Goal: Task Accomplishment & Management: Manage account settings

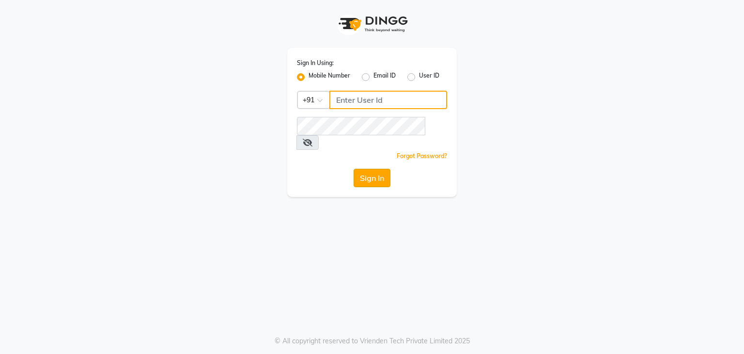
type input "9911685252"
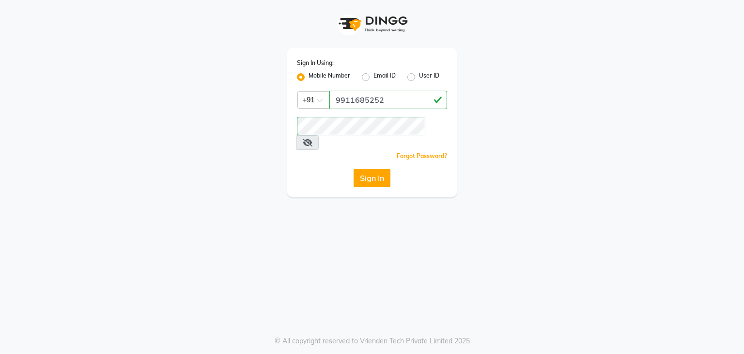
click at [367, 169] on button "Sign In" at bounding box center [372, 178] width 37 height 18
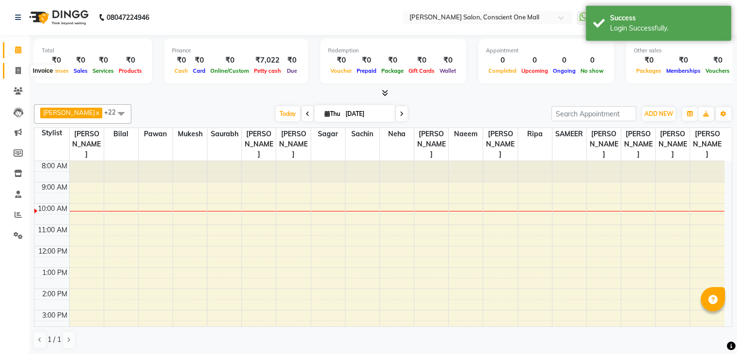
click at [16, 68] on icon at bounding box center [18, 70] width 5 height 7
select select "service"
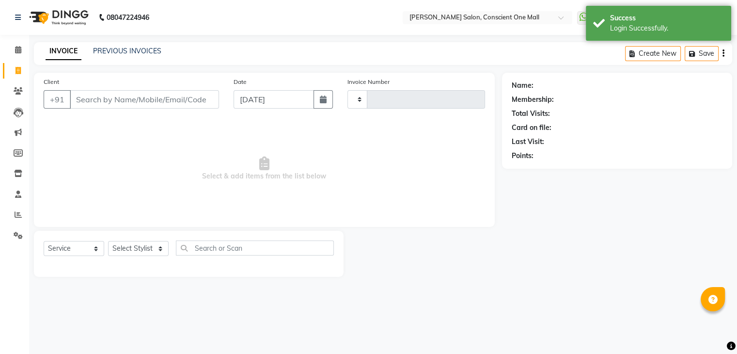
type input "2164"
select select "7575"
click at [132, 143] on span "Select & add items from the list below" at bounding box center [267, 168] width 446 height 97
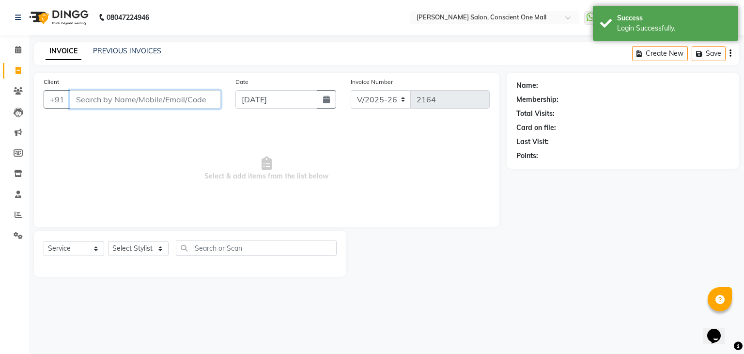
click at [128, 103] on input "Client" at bounding box center [145, 99] width 151 height 18
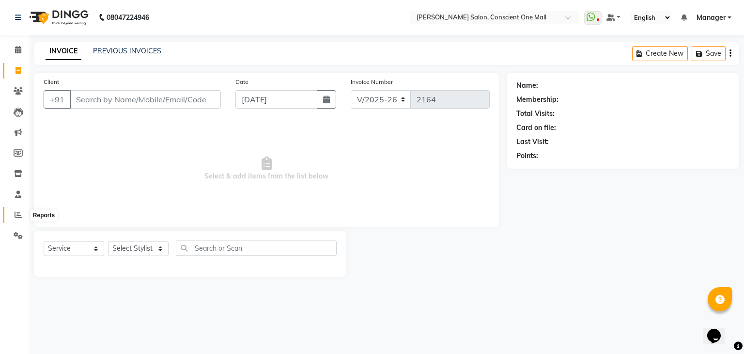
click at [16, 212] on icon at bounding box center [18, 214] width 7 height 7
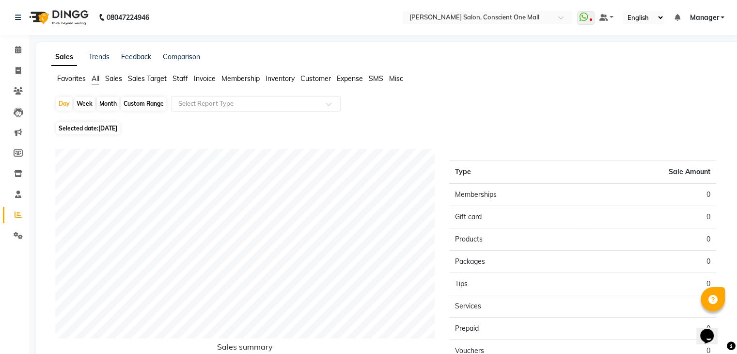
click at [114, 77] on span "Sales" at bounding box center [113, 78] width 17 height 9
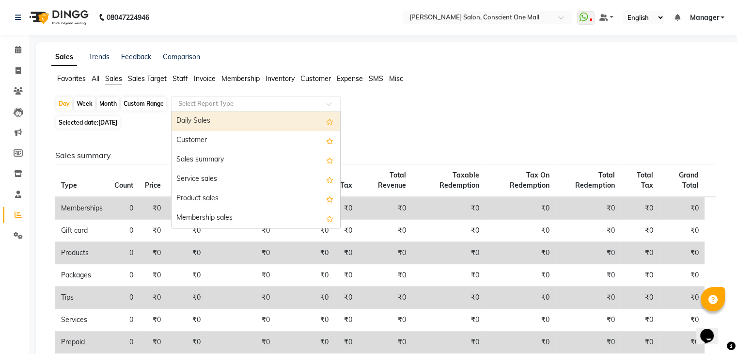
click at [208, 101] on input "text" at bounding box center [246, 104] width 140 height 10
click at [217, 124] on div "Daily Sales" at bounding box center [255, 120] width 169 height 19
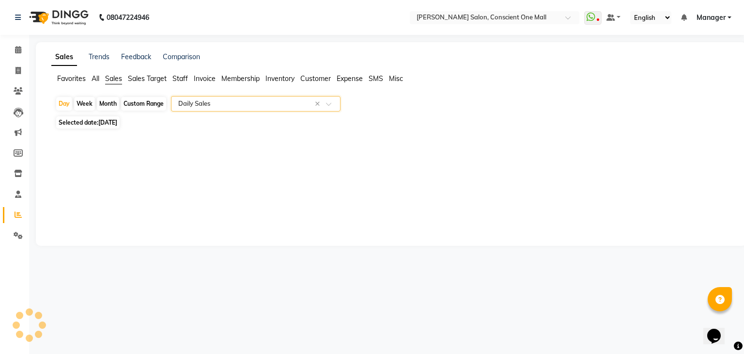
select select "csv"
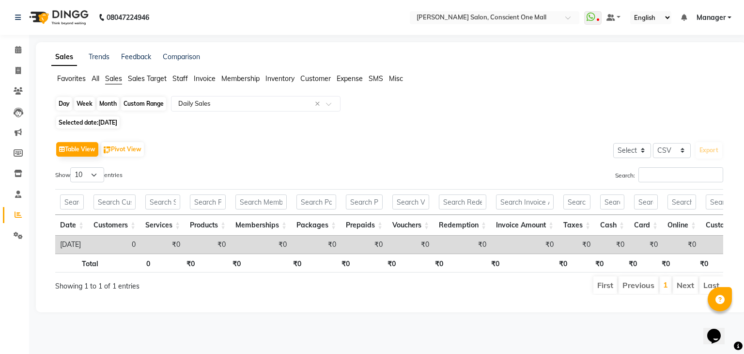
click at [63, 101] on div "Day" at bounding box center [64, 104] width 16 height 14
select select "9"
select select "2025"
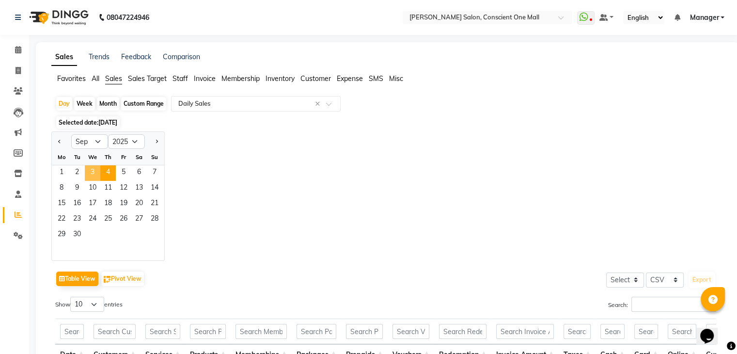
click at [93, 171] on span "3" at bounding box center [93, 173] width 16 height 16
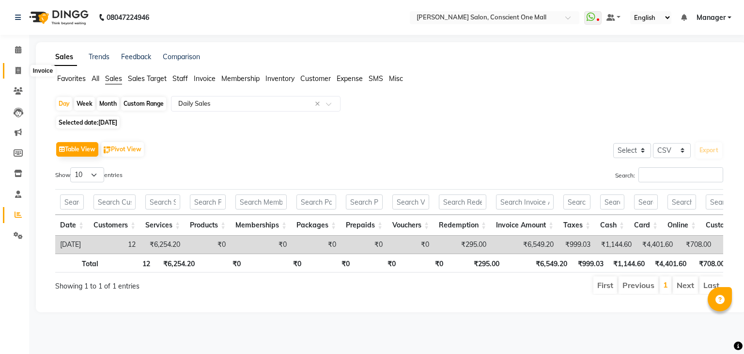
click at [17, 69] on icon at bounding box center [18, 70] width 5 height 7
select select "service"
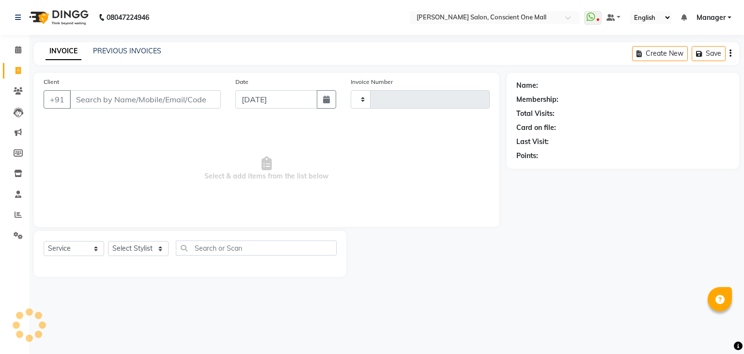
type input "2164"
select select "7575"
click at [137, 49] on link "PREVIOUS INVOICES" at bounding box center [127, 51] width 68 height 9
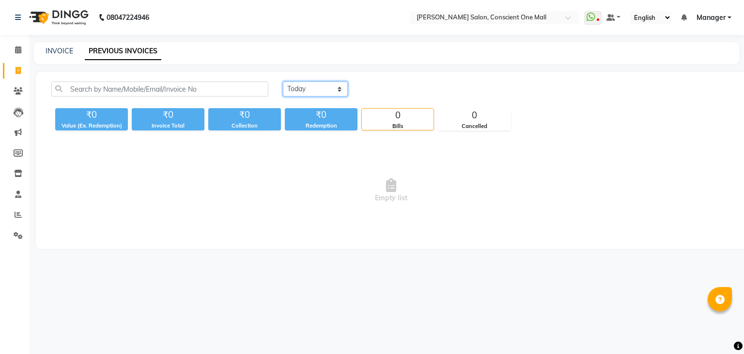
click at [303, 88] on select "[DATE] [DATE] Custom Range" at bounding box center [315, 88] width 65 height 15
select select "[DATE]"
click at [283, 81] on select "[DATE] [DATE] Custom Range" at bounding box center [315, 88] width 65 height 15
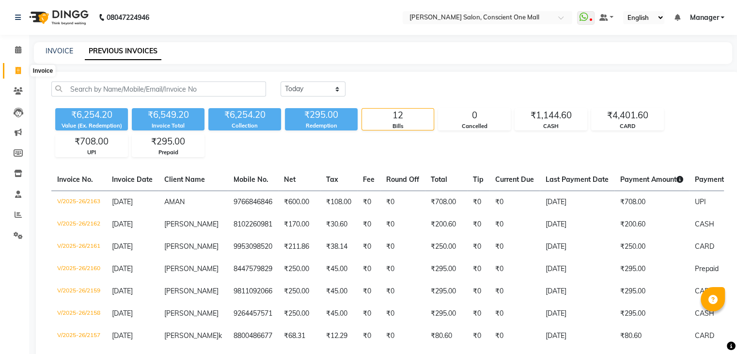
click at [18, 68] on icon at bounding box center [18, 70] width 5 height 7
select select "service"
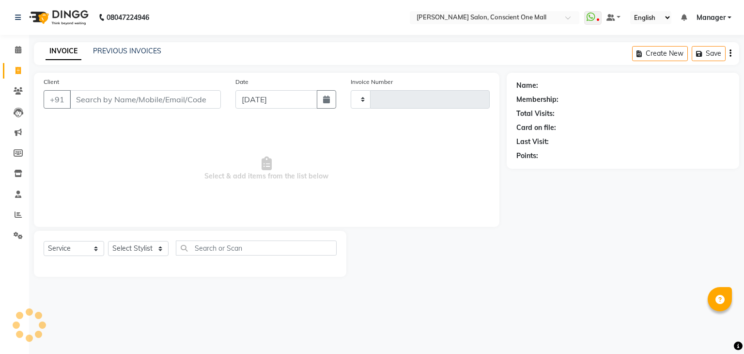
type input "2164"
select select "7575"
click at [16, 233] on icon at bounding box center [18, 235] width 9 height 7
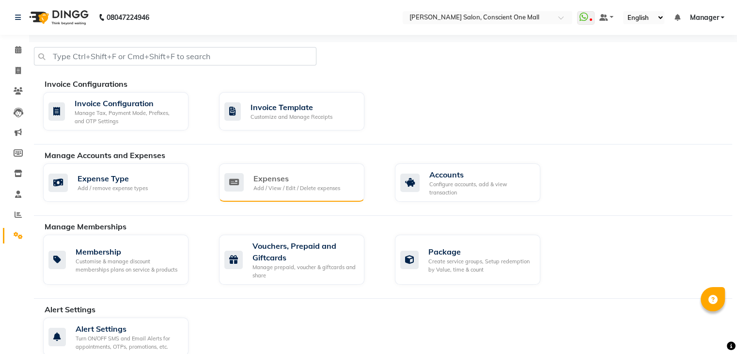
click at [267, 181] on div "Expenses" at bounding box center [296, 178] width 87 height 12
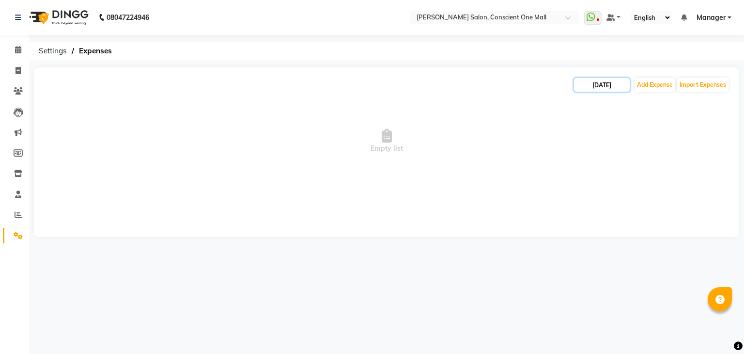
click at [590, 87] on input "[DATE]" at bounding box center [602, 85] width 56 height 14
select select "9"
select select "2025"
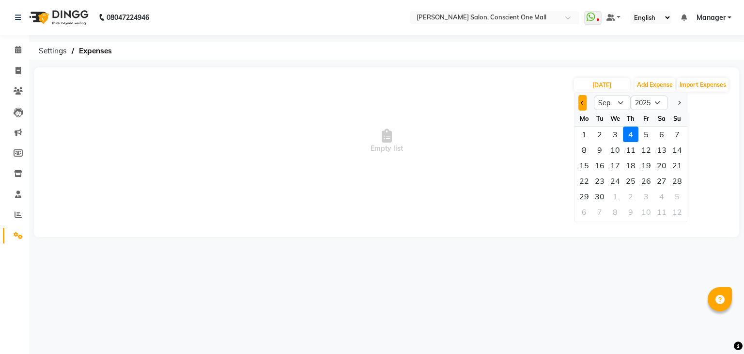
click at [581, 102] on span "Previous month" at bounding box center [583, 103] width 4 height 4
select select "8"
click at [645, 135] on div "1" at bounding box center [646, 134] width 16 height 16
type input "[DATE]"
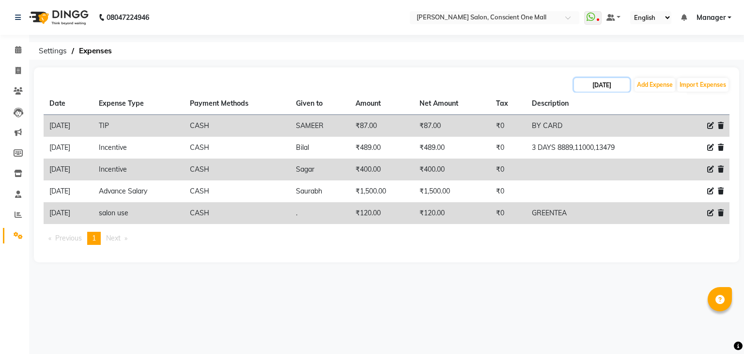
click at [621, 85] on input "[DATE]" at bounding box center [602, 85] width 56 height 14
select select "8"
select select "2025"
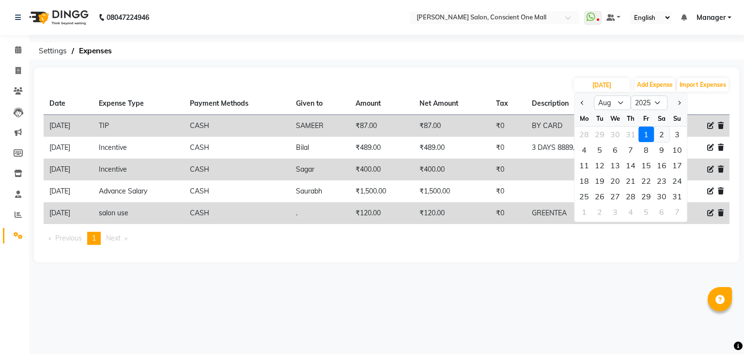
click at [661, 132] on div "2" at bounding box center [662, 134] width 16 height 16
type input "[DATE]"
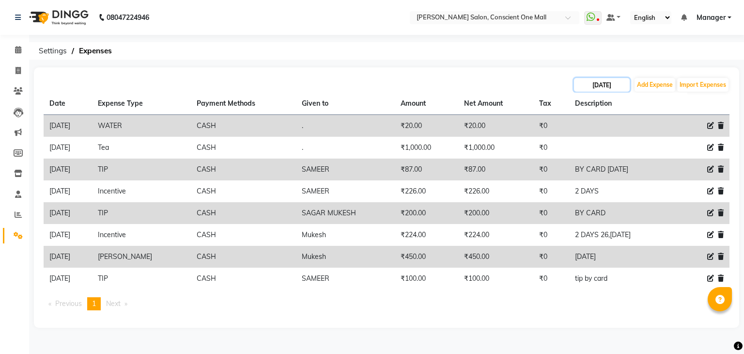
click at [619, 87] on input "[DATE]" at bounding box center [602, 85] width 56 height 14
select select "8"
select select "2025"
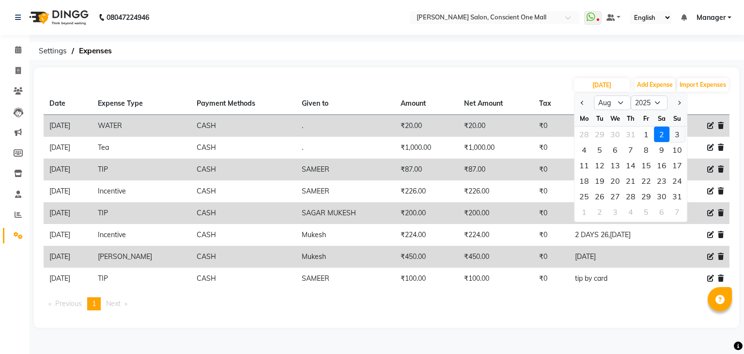
click at [676, 133] on div "3" at bounding box center [677, 134] width 16 height 16
type input "[DATE]"
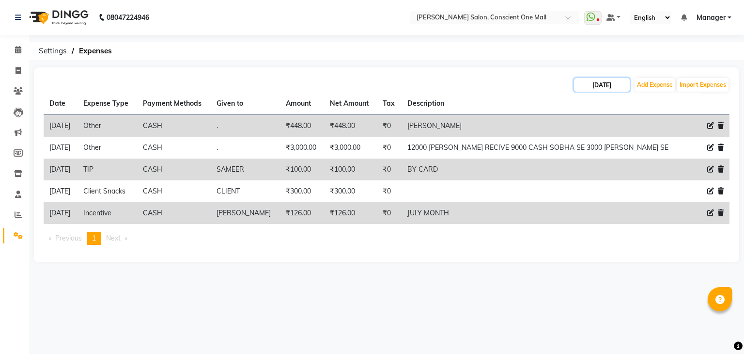
click at [624, 87] on input "[DATE]" at bounding box center [602, 85] width 56 height 14
select select "8"
select select "2025"
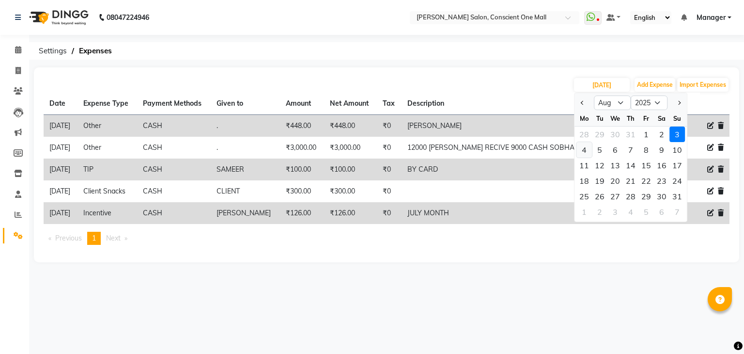
click at [586, 150] on div "4" at bounding box center [584, 150] width 16 height 16
type input "[DATE]"
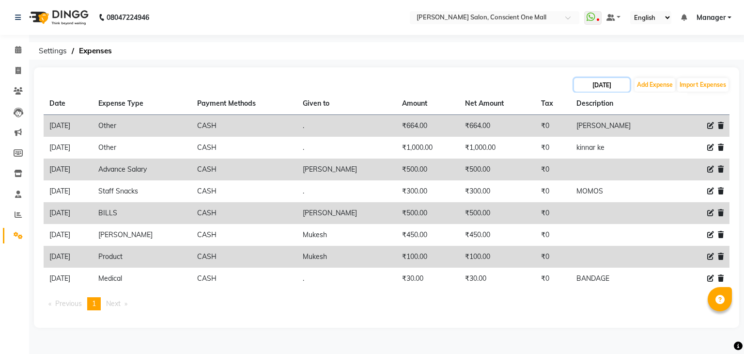
click at [592, 89] on input "[DATE]" at bounding box center [602, 85] width 56 height 14
select select "8"
select select "2025"
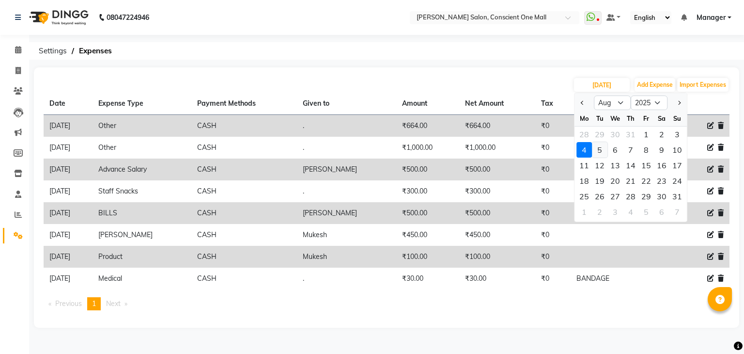
click at [599, 151] on div "5" at bounding box center [600, 150] width 16 height 16
type input "[DATE]"
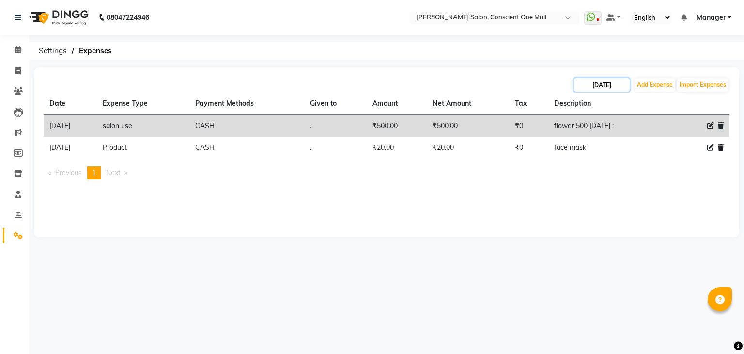
click at [601, 80] on input "[DATE]" at bounding box center [602, 85] width 56 height 14
select select "8"
select select "2025"
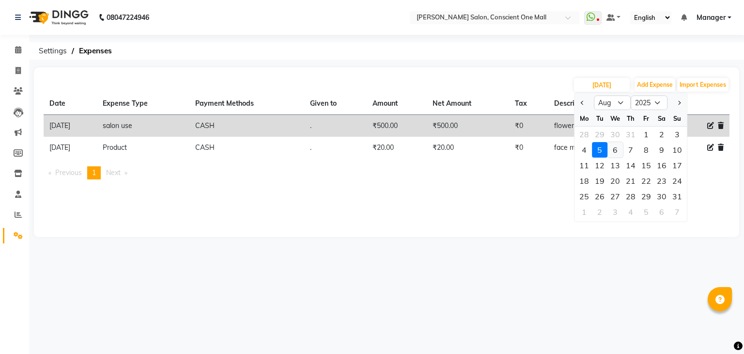
click at [616, 149] on div "6" at bounding box center [615, 150] width 16 height 16
type input "[DATE]"
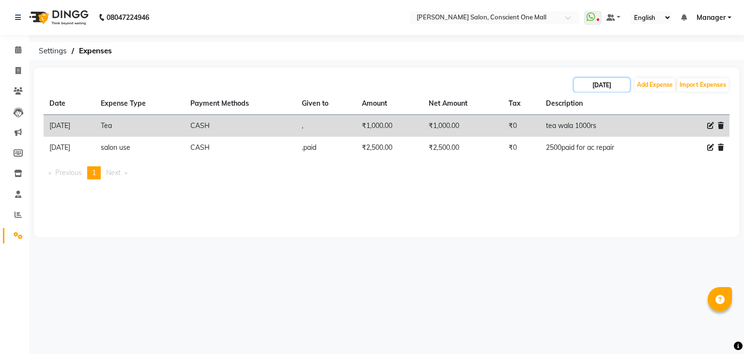
click at [597, 86] on input "[DATE]" at bounding box center [602, 85] width 56 height 14
select select "8"
select select "2025"
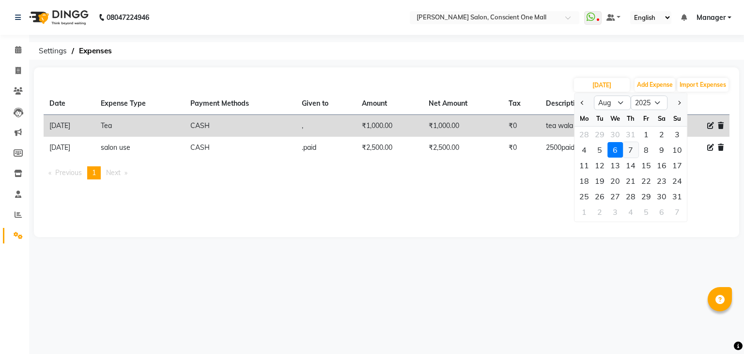
click at [632, 146] on div "7" at bounding box center [631, 150] width 16 height 16
type input "[DATE]"
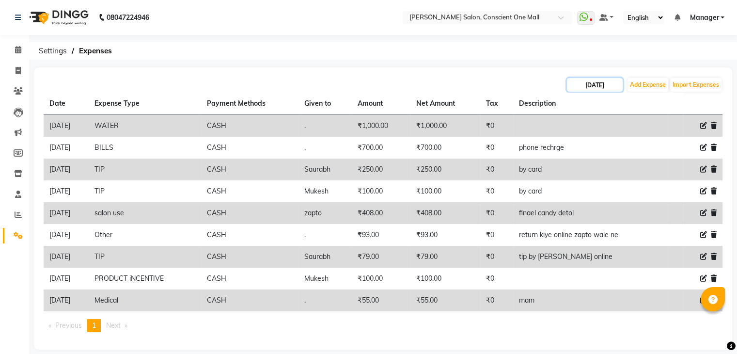
click at [599, 80] on input "[DATE]" at bounding box center [595, 85] width 56 height 14
select select "8"
select select "2025"
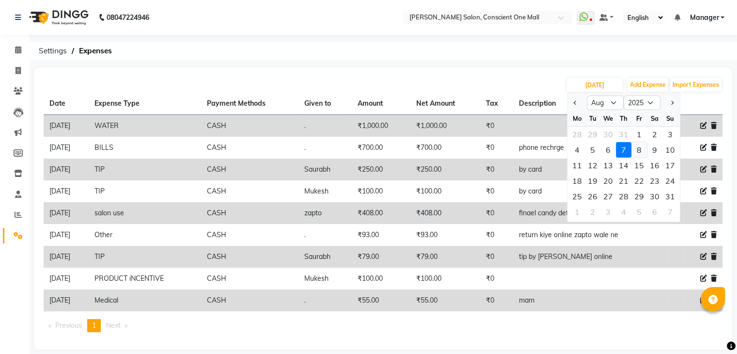
click at [638, 148] on div "8" at bounding box center [639, 150] width 16 height 16
type input "[DATE]"
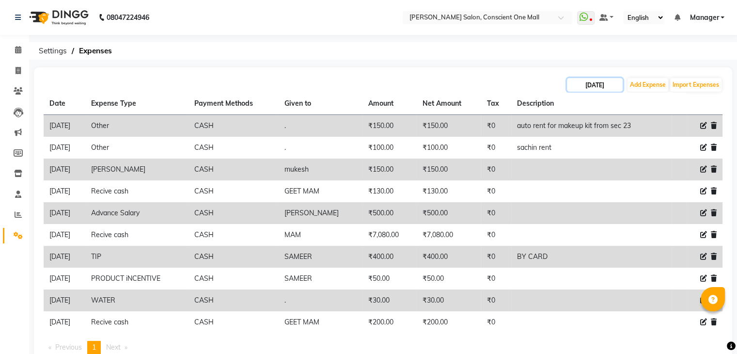
click at [589, 84] on input "[DATE]" at bounding box center [595, 85] width 56 height 14
select select "8"
select select "2025"
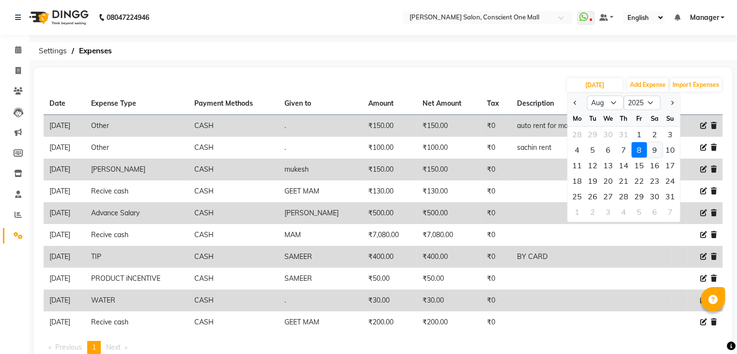
click at [653, 147] on div "9" at bounding box center [655, 150] width 16 height 16
type input "[DATE]"
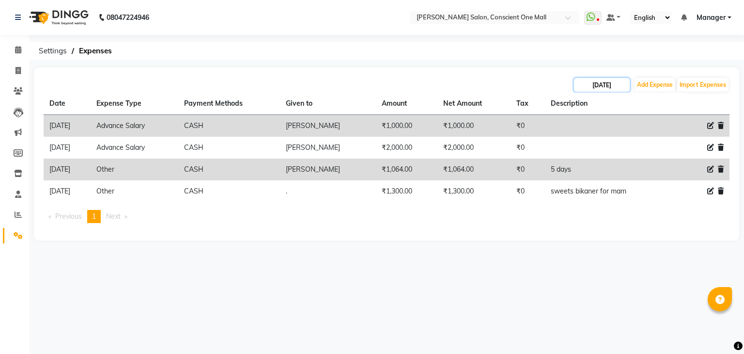
click at [609, 84] on input "[DATE]" at bounding box center [602, 85] width 56 height 14
select select "8"
select select "2025"
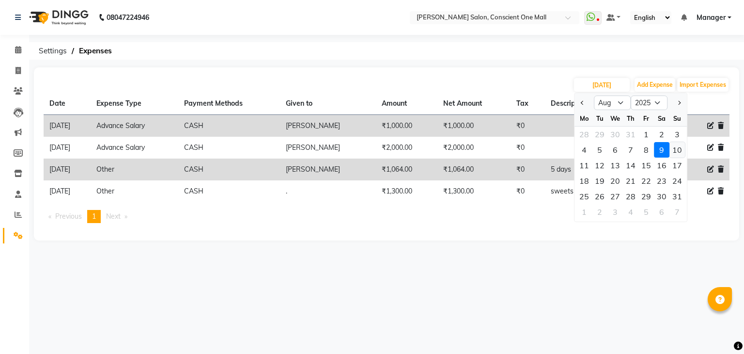
click at [679, 148] on div "10" at bounding box center [677, 150] width 16 height 16
type input "[DATE]"
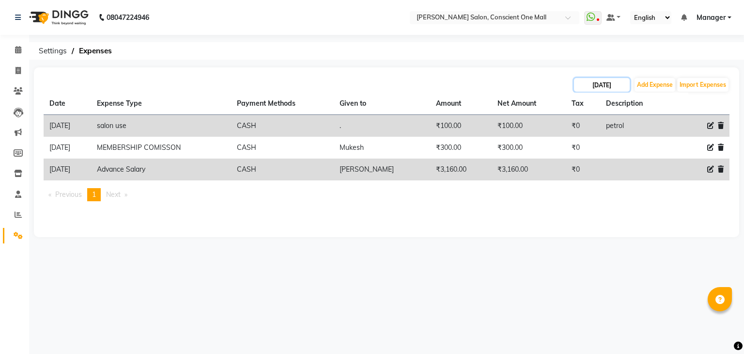
click at [597, 87] on input "[DATE]" at bounding box center [602, 85] width 56 height 14
select select "8"
select select "2025"
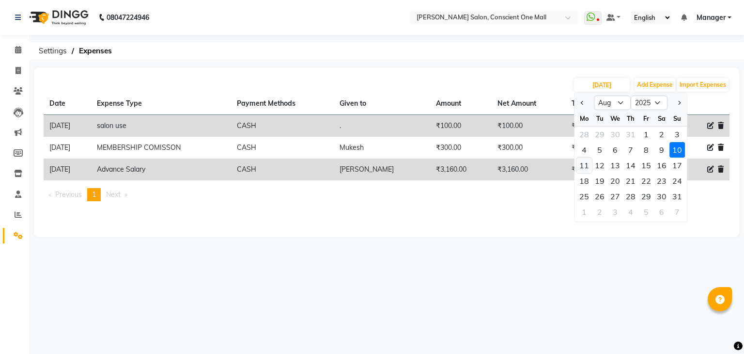
click at [586, 162] on div "11" at bounding box center [584, 165] width 16 height 16
type input "[DATE]"
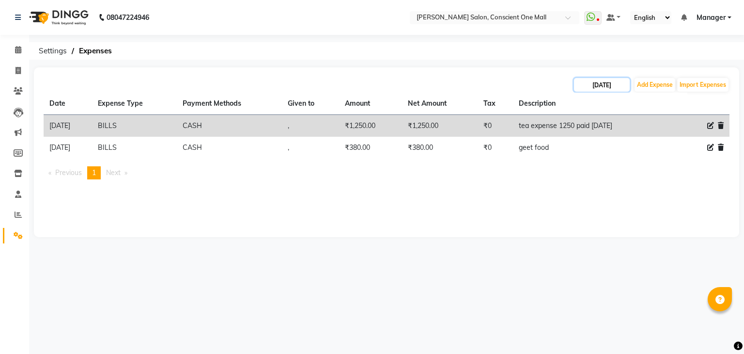
click at [591, 85] on input "[DATE]" at bounding box center [602, 85] width 56 height 14
select select "8"
select select "2025"
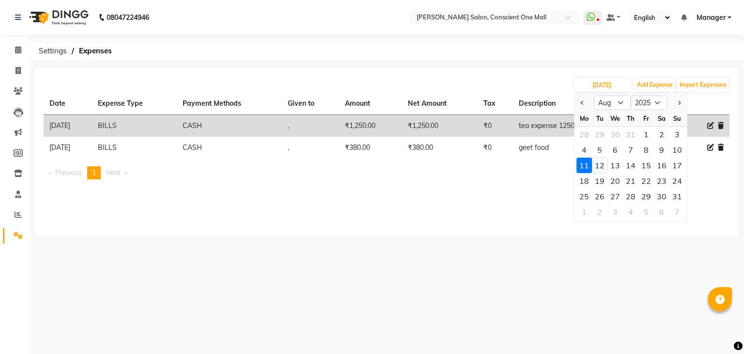
click at [601, 161] on div "12" at bounding box center [600, 165] width 16 height 16
type input "[DATE]"
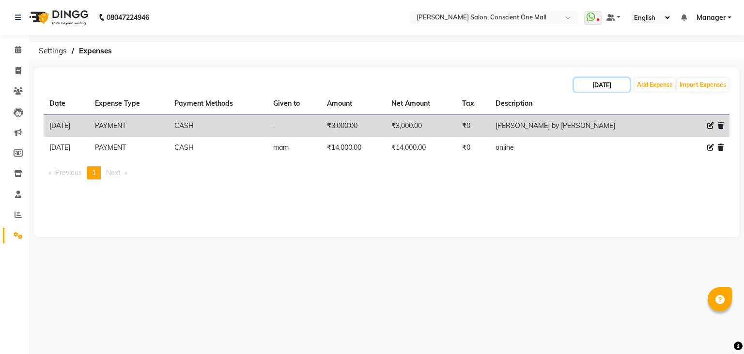
click at [598, 85] on input "[DATE]" at bounding box center [602, 85] width 56 height 14
select select "8"
select select "2025"
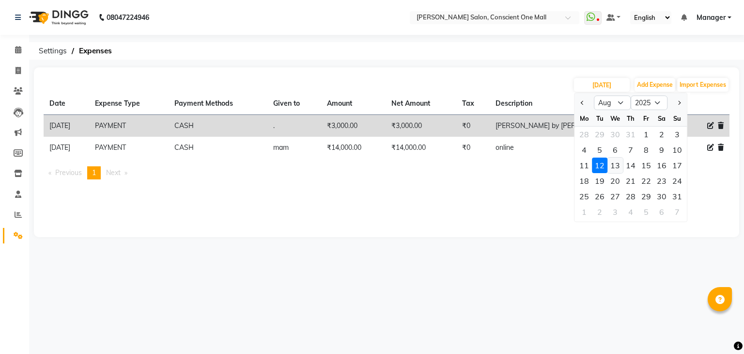
click at [614, 163] on div "13" at bounding box center [615, 165] width 16 height 16
type input "[DATE]"
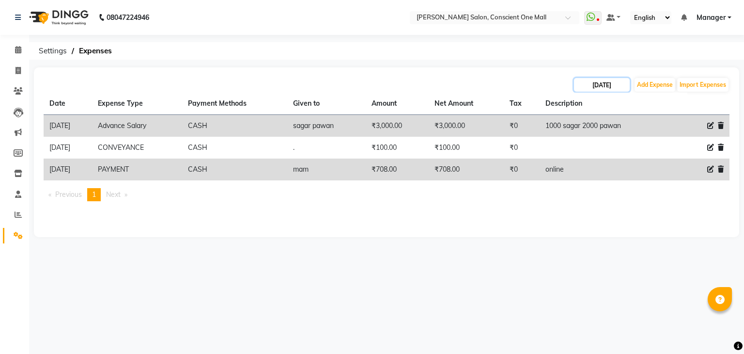
click at [596, 89] on input "[DATE]" at bounding box center [602, 85] width 56 height 14
select select "8"
select select "2025"
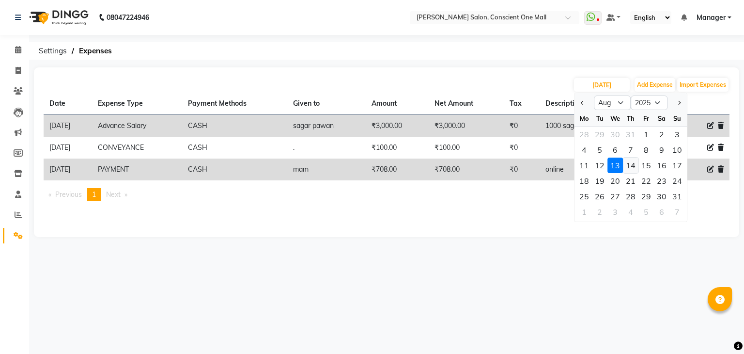
click at [628, 163] on div "14" at bounding box center [631, 165] width 16 height 16
type input "[DATE]"
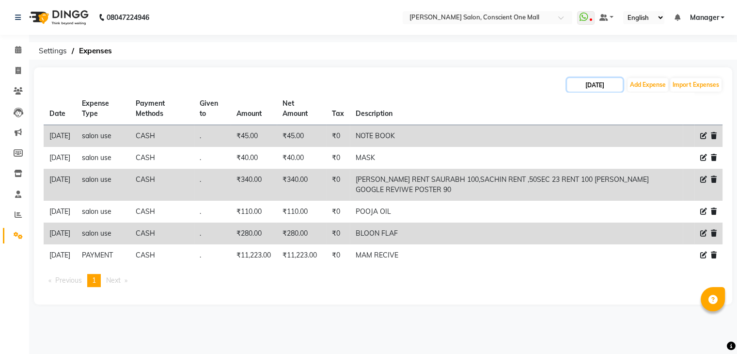
click at [598, 81] on input "[DATE]" at bounding box center [595, 85] width 56 height 14
select select "8"
select select "2025"
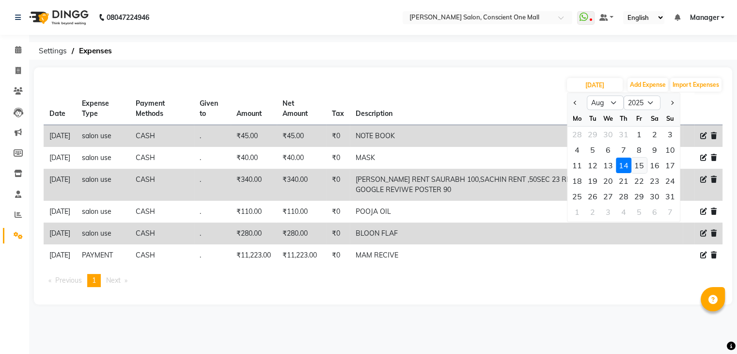
click at [639, 162] on div "15" at bounding box center [639, 165] width 16 height 16
type input "[DATE]"
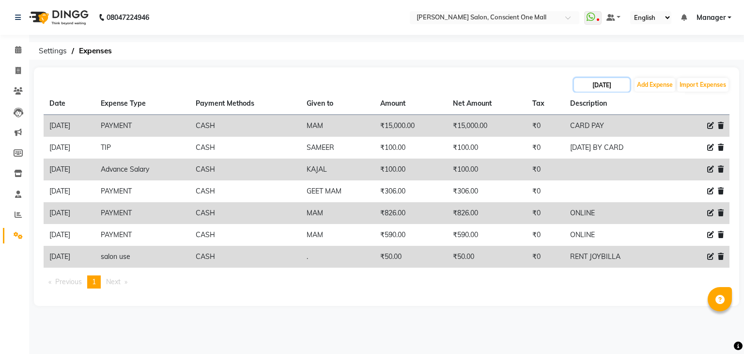
click at [600, 86] on input "[DATE]" at bounding box center [602, 85] width 56 height 14
select select "8"
select select "2025"
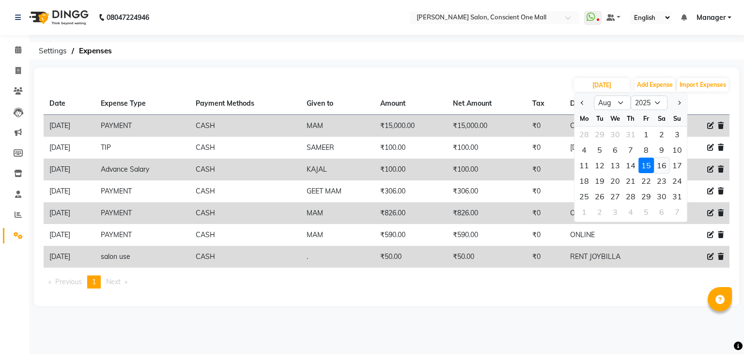
click at [662, 161] on div "16" at bounding box center [662, 165] width 16 height 16
type input "[DATE]"
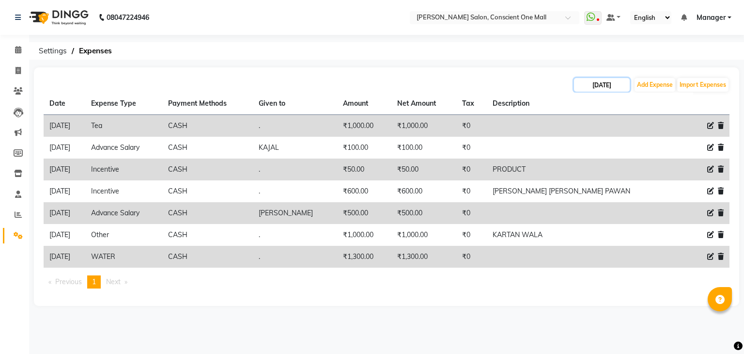
click at [600, 83] on input "[DATE]" at bounding box center [602, 85] width 56 height 14
select select "8"
select select "2025"
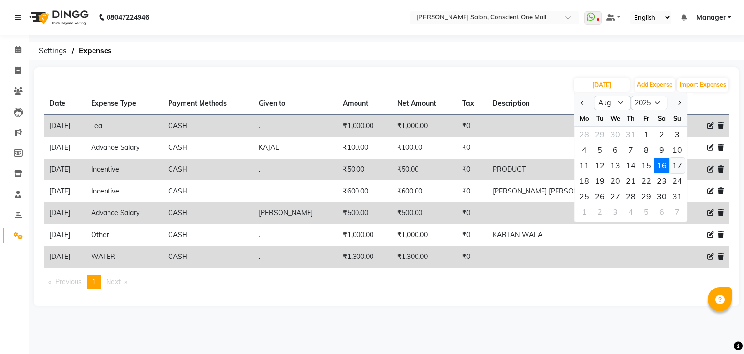
click at [676, 165] on div "17" at bounding box center [677, 165] width 16 height 16
type input "[DATE]"
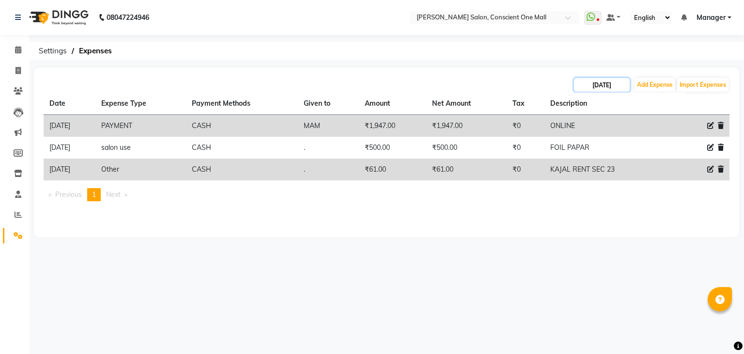
click at [592, 85] on input "[DATE]" at bounding box center [602, 85] width 56 height 14
select select "8"
select select "2025"
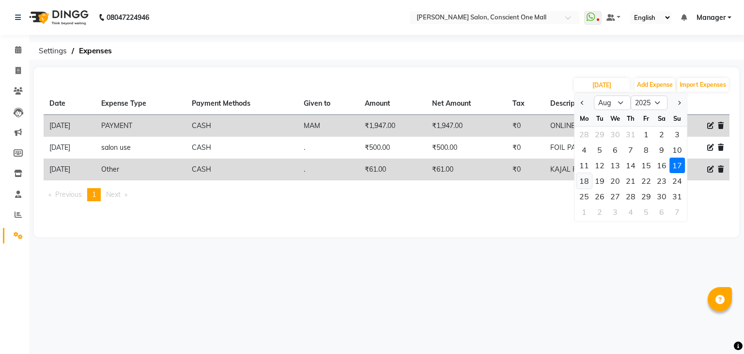
click at [583, 180] on div "18" at bounding box center [584, 181] width 16 height 16
type input "[DATE]"
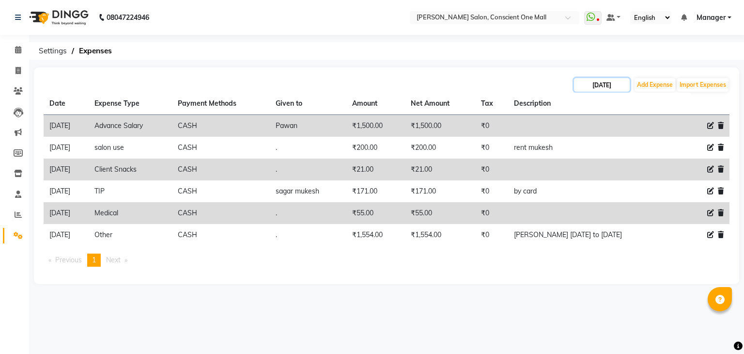
click at [605, 83] on input "[DATE]" at bounding box center [602, 85] width 56 height 14
select select "8"
select select "2025"
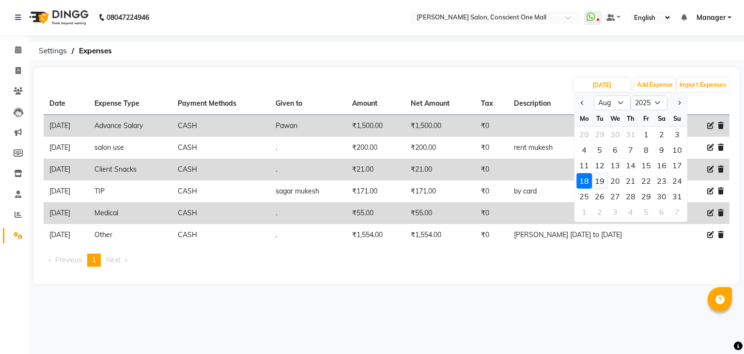
click at [602, 179] on div "19" at bounding box center [600, 181] width 16 height 16
type input "[DATE]"
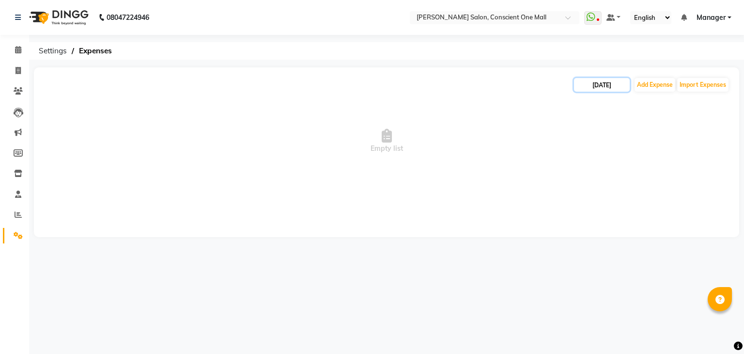
click at [598, 82] on input "[DATE]" at bounding box center [602, 85] width 56 height 14
select select "8"
select select "2025"
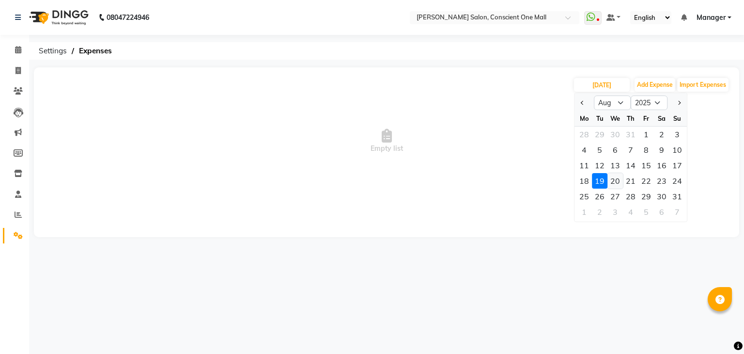
click at [615, 181] on div "20" at bounding box center [615, 181] width 16 height 16
type input "[DATE]"
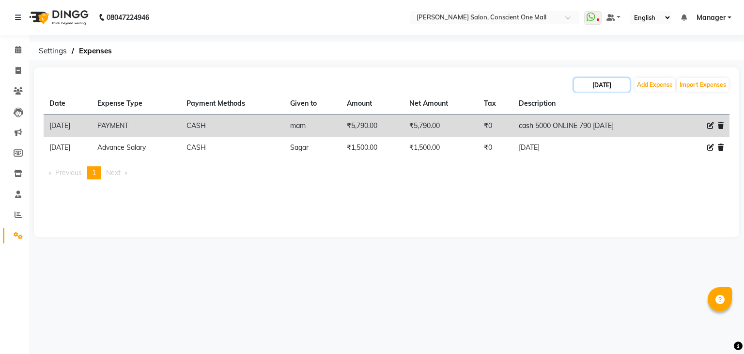
click at [616, 84] on input "[DATE]" at bounding box center [602, 85] width 56 height 14
select select "8"
select select "2025"
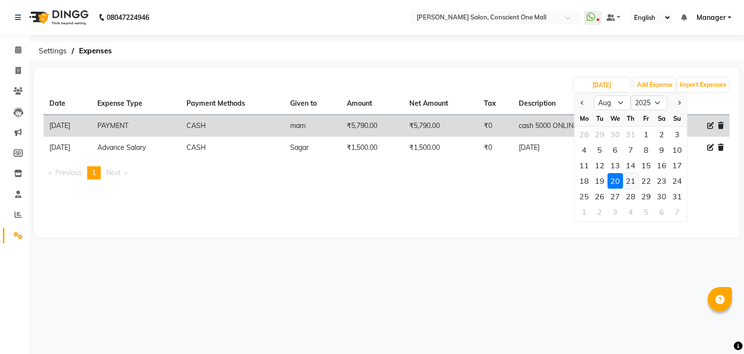
click at [632, 179] on div "21" at bounding box center [631, 181] width 16 height 16
type input "[DATE]"
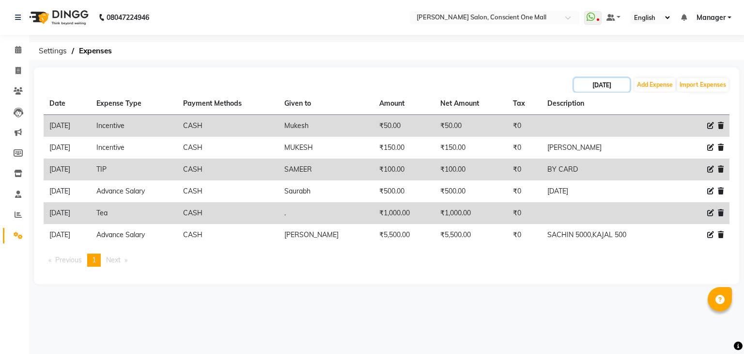
click at [588, 87] on input "[DATE]" at bounding box center [602, 85] width 56 height 14
select select "8"
select select "2025"
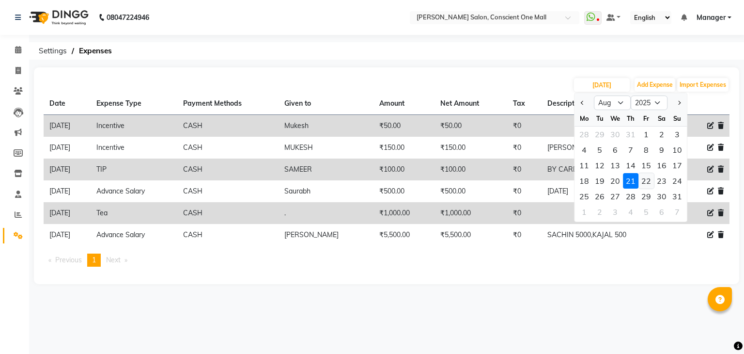
click at [643, 181] on div "22" at bounding box center [646, 181] width 16 height 16
type input "[DATE]"
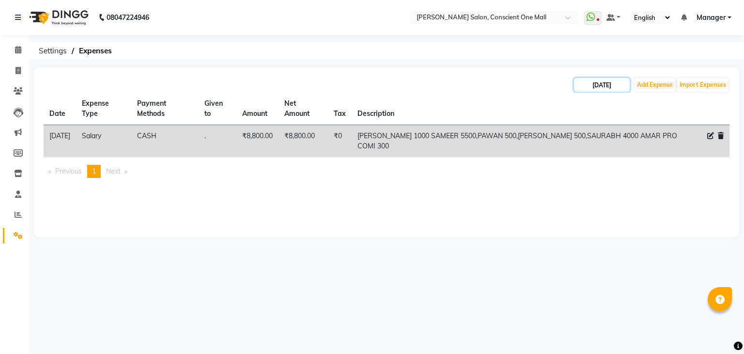
click at [606, 83] on input "[DATE]" at bounding box center [602, 85] width 56 height 14
select select "8"
select select "2025"
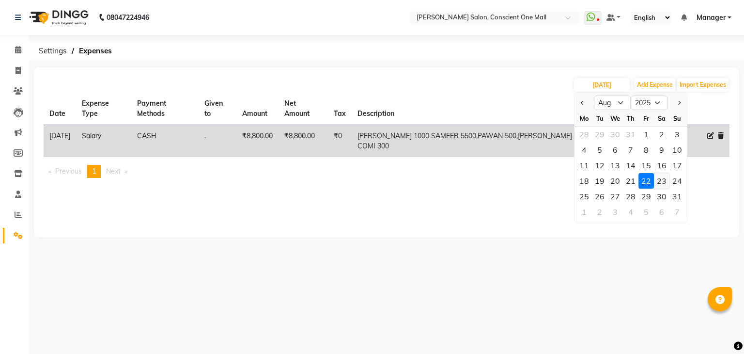
click at [660, 177] on div "23" at bounding box center [662, 181] width 16 height 16
type input "[DATE]"
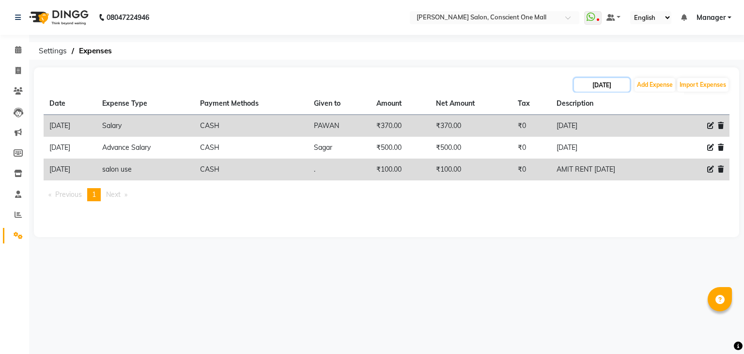
click at [613, 82] on input "[DATE]" at bounding box center [602, 85] width 56 height 14
select select "8"
select select "2025"
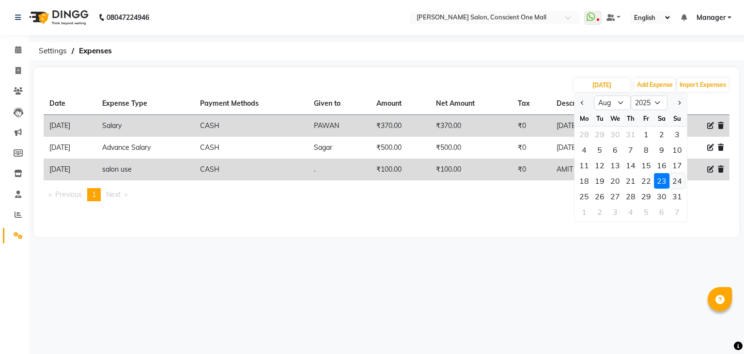
click at [675, 179] on div "24" at bounding box center [677, 181] width 16 height 16
type input "[DATE]"
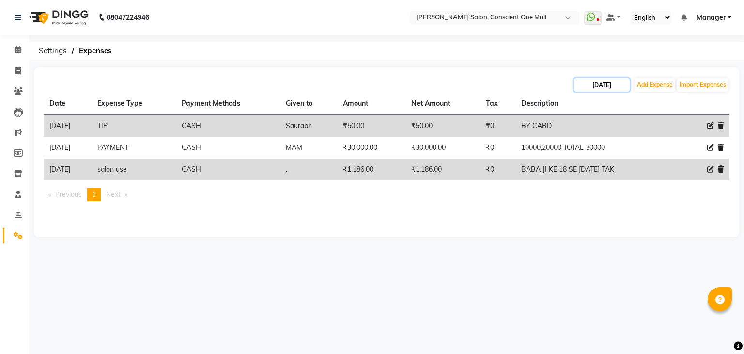
click at [608, 84] on input "[DATE]" at bounding box center [602, 85] width 56 height 14
select select "8"
select select "2025"
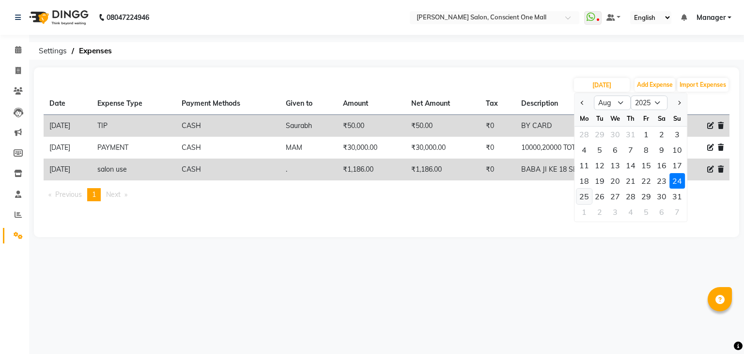
click at [584, 192] on div "25" at bounding box center [584, 196] width 16 height 16
type input "[DATE]"
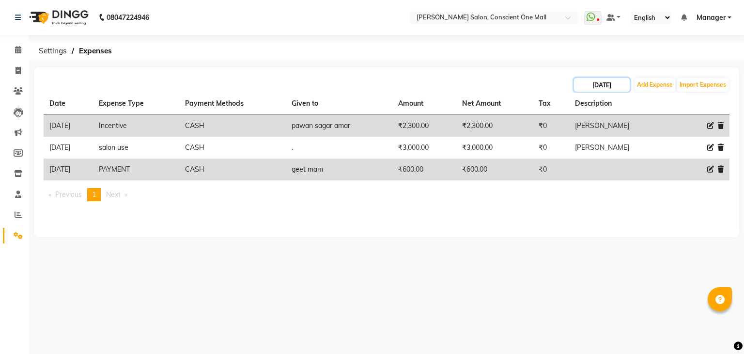
click at [595, 87] on input "[DATE]" at bounding box center [602, 85] width 56 height 14
select select "8"
select select "2025"
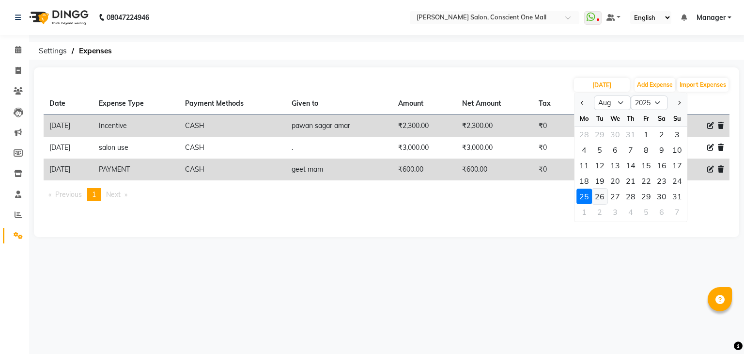
click at [600, 196] on div "26" at bounding box center [600, 196] width 16 height 16
type input "[DATE]"
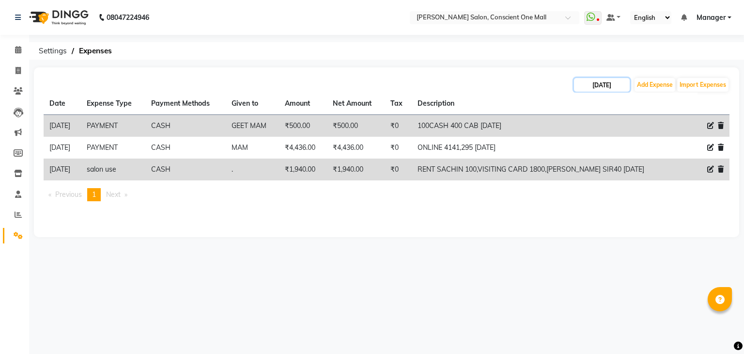
click at [611, 80] on input "[DATE]" at bounding box center [602, 85] width 56 height 14
select select "8"
select select "2025"
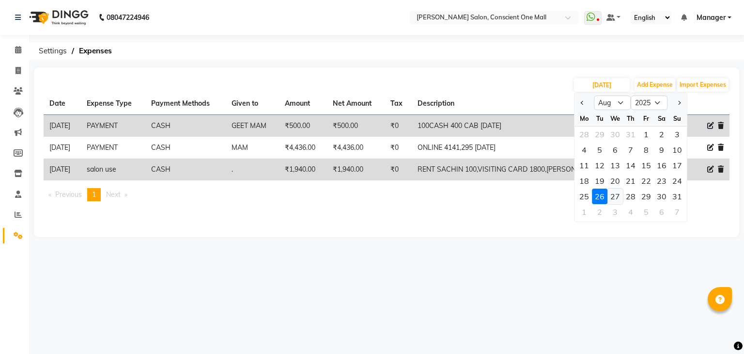
click at [617, 194] on div "27" at bounding box center [615, 196] width 16 height 16
type input "[DATE]"
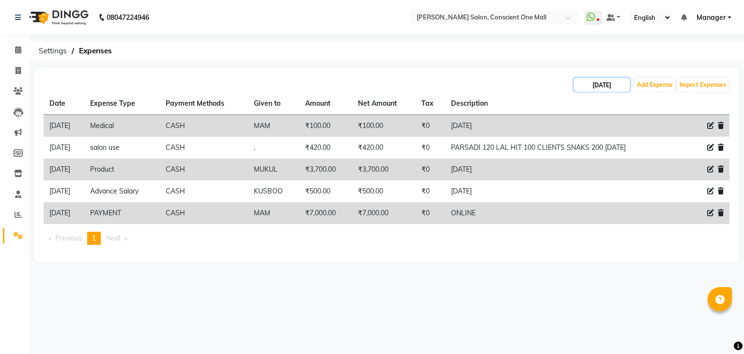
click at [598, 87] on input "[DATE]" at bounding box center [602, 85] width 56 height 14
select select "8"
select select "2025"
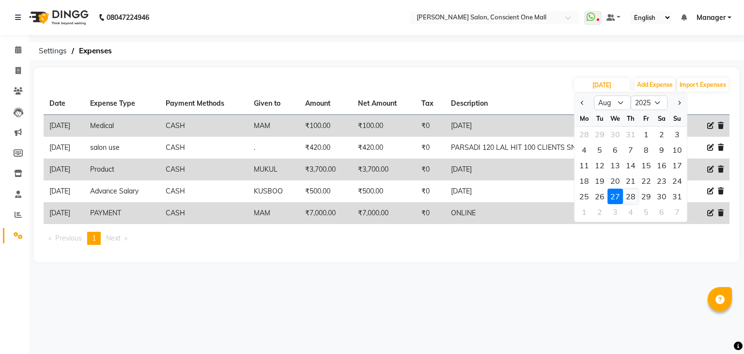
click at [630, 194] on div "28" at bounding box center [631, 196] width 16 height 16
type input "[DATE]"
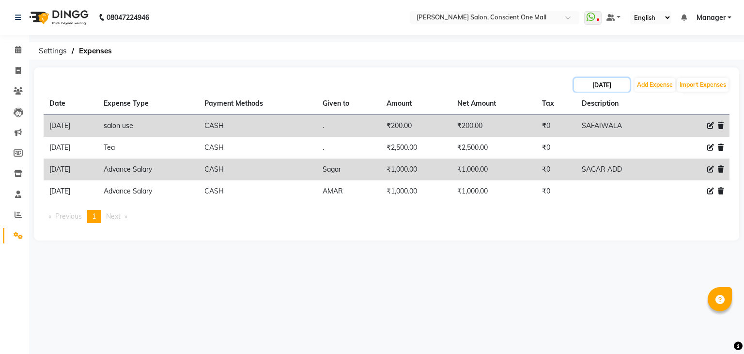
click at [599, 84] on input "[DATE]" at bounding box center [602, 85] width 56 height 14
select select "8"
select select "2025"
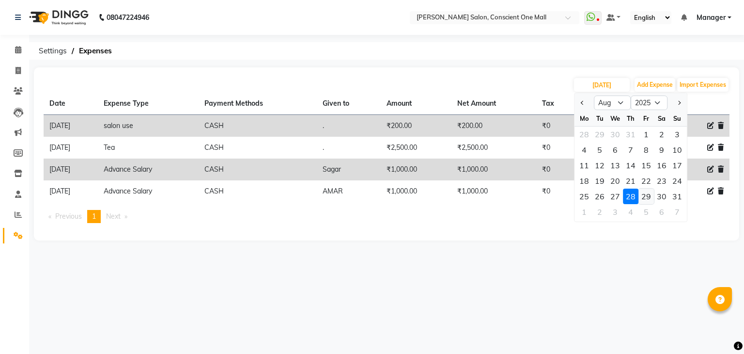
click at [644, 194] on div "29" at bounding box center [646, 196] width 16 height 16
type input "[DATE]"
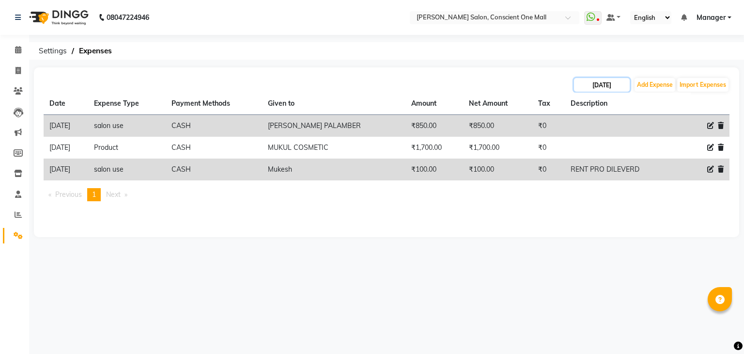
click at [598, 84] on input "[DATE]" at bounding box center [602, 85] width 56 height 14
select select "8"
select select "2025"
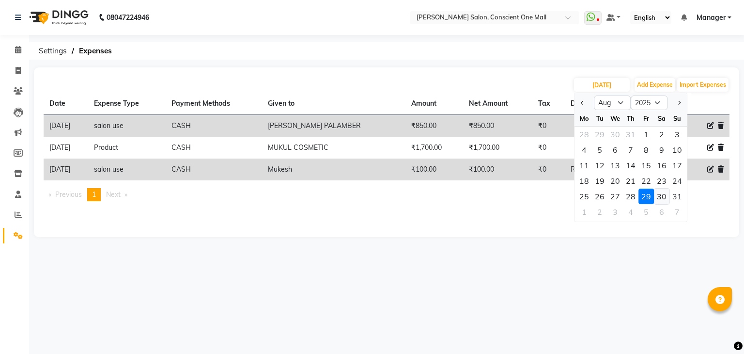
click at [661, 192] on div "30" at bounding box center [662, 196] width 16 height 16
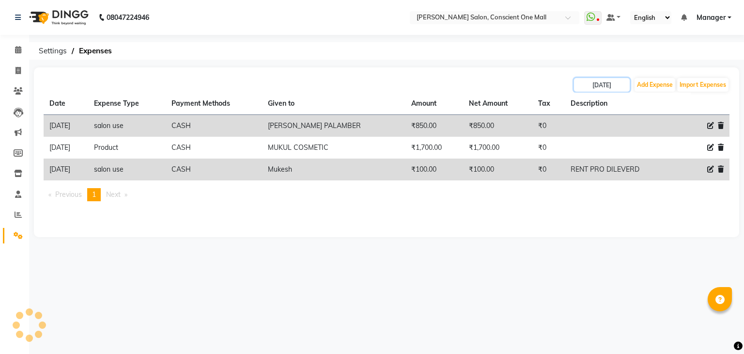
type input "[DATE]"
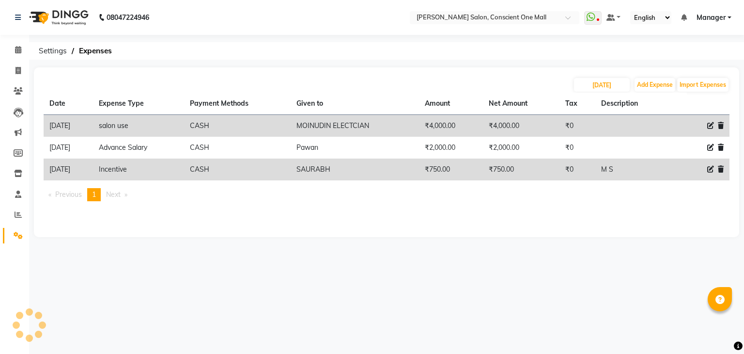
click at [661, 192] on ul "Previous page 1 / 1 You're on page 1 Next page" at bounding box center [387, 194] width 686 height 13
click at [601, 83] on input "[DATE]" at bounding box center [602, 85] width 56 height 14
select select "8"
select select "2025"
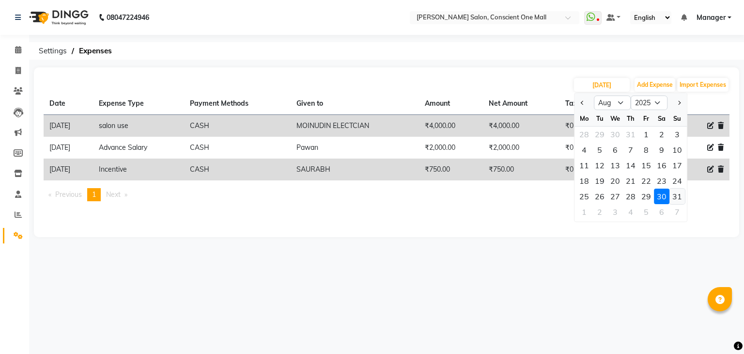
click at [676, 194] on div "31" at bounding box center [677, 196] width 16 height 16
type input "[DATE]"
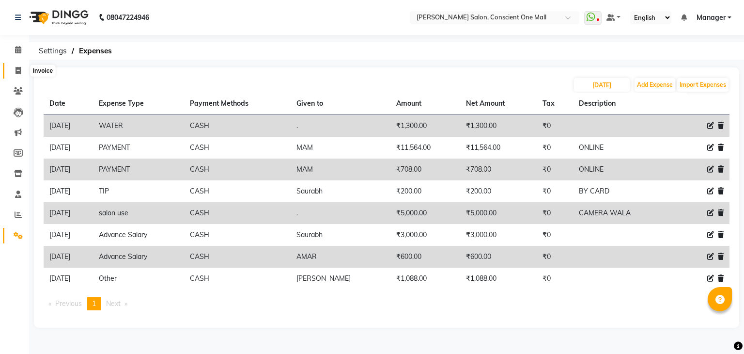
click at [17, 69] on icon at bounding box center [18, 70] width 5 height 7
select select "service"
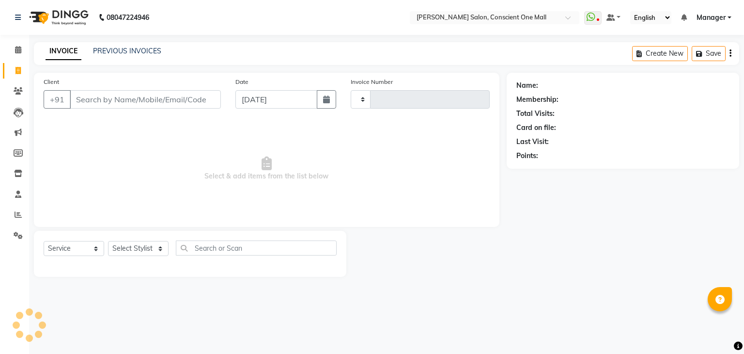
type input "2164"
select select "7575"
click at [18, 215] on icon at bounding box center [18, 214] width 7 height 7
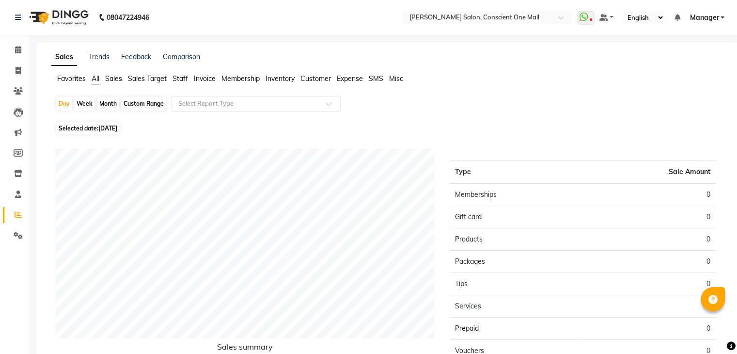
click at [117, 76] on span "Sales" at bounding box center [113, 78] width 17 height 9
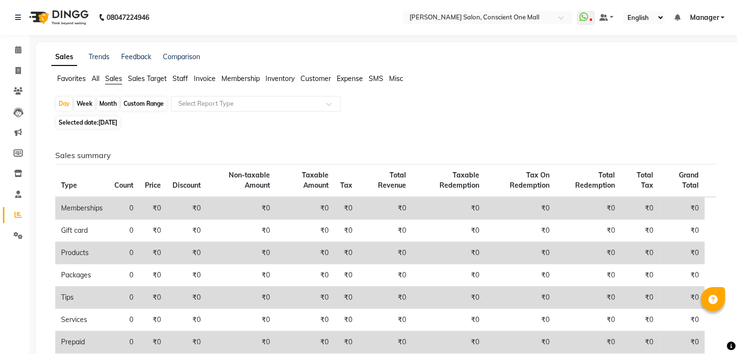
click at [109, 103] on div "Month" at bounding box center [108, 104] width 22 height 14
select select "9"
select select "2025"
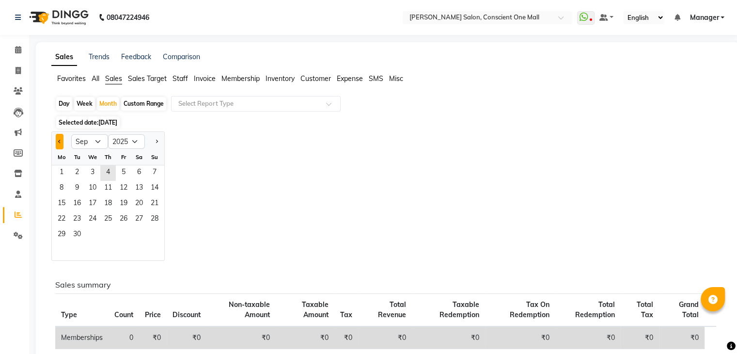
click at [60, 143] on span "Previous month" at bounding box center [59, 141] width 3 height 3
select select "8"
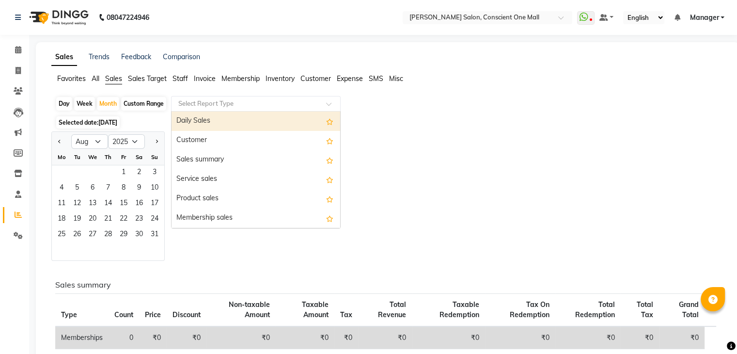
click at [202, 103] on input "text" at bounding box center [246, 104] width 140 height 10
click at [220, 123] on div "Daily Sales" at bounding box center [255, 120] width 169 height 19
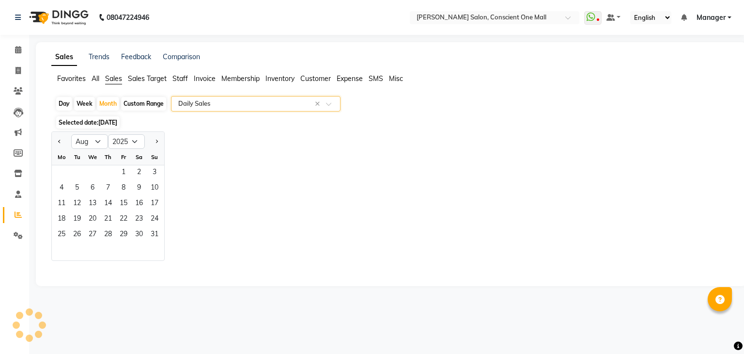
select select "csv"
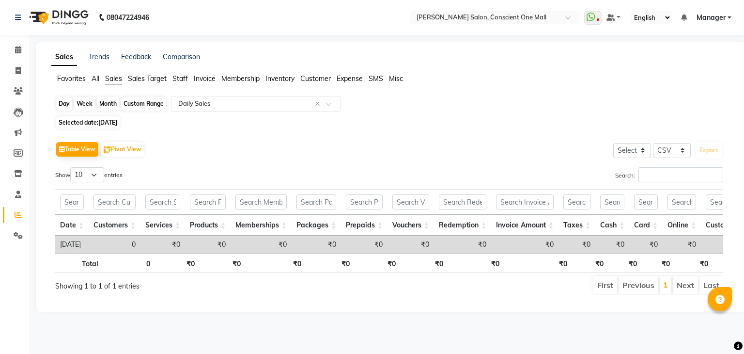
click at [110, 105] on div "Month" at bounding box center [108, 104] width 22 height 14
select select "9"
select select "2025"
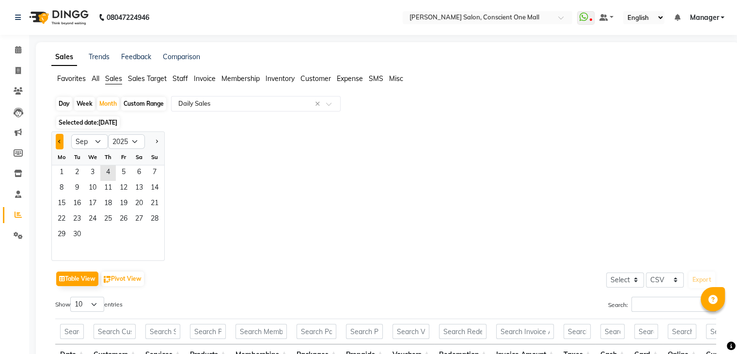
click at [58, 144] on button "Previous month" at bounding box center [60, 142] width 8 height 16
select select "8"
click at [106, 216] on span "21" at bounding box center [108, 220] width 16 height 16
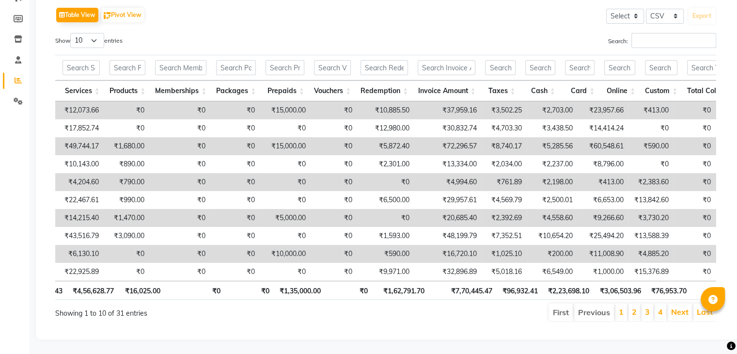
scroll to position [0, 97]
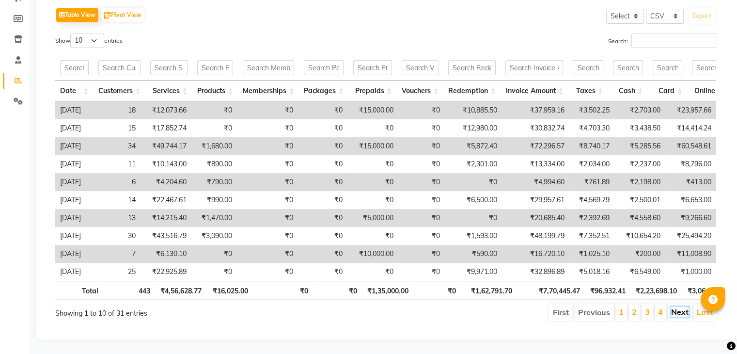
click at [680, 307] on link "Next" at bounding box center [679, 312] width 17 height 10
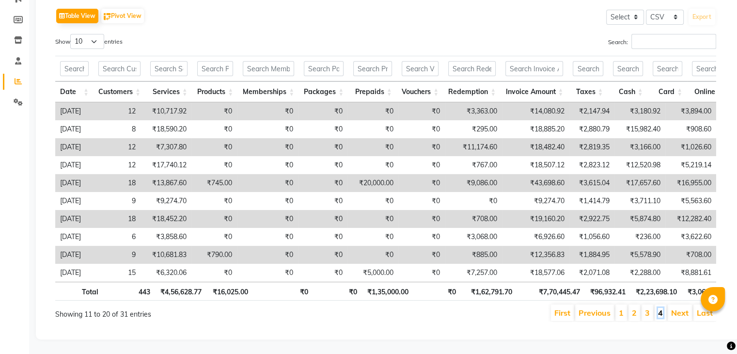
click at [662, 308] on link "4" at bounding box center [660, 313] width 5 height 10
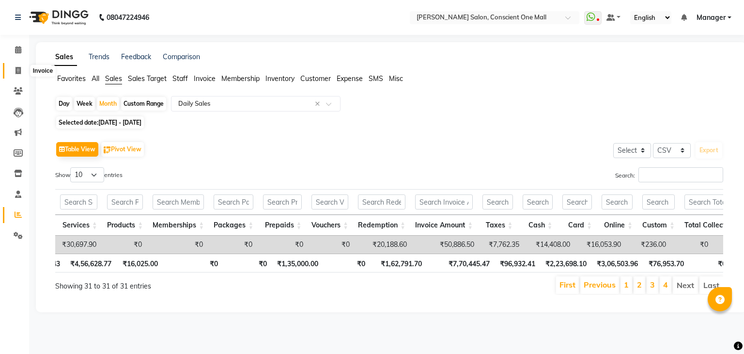
click at [16, 69] on icon at bounding box center [18, 70] width 5 height 7
select select "service"
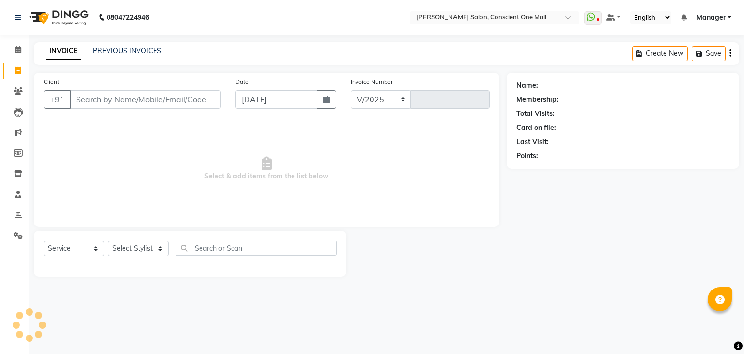
select select "7575"
type input "2164"
click at [115, 51] on link "PREVIOUS INVOICES" at bounding box center [127, 51] width 68 height 9
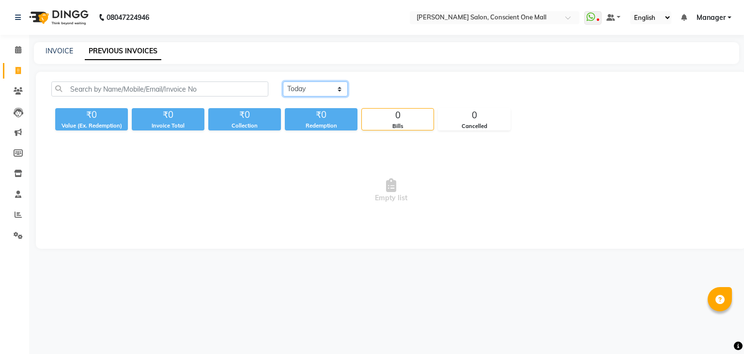
click at [308, 88] on select "[DATE] [DATE] Custom Range" at bounding box center [315, 88] width 65 height 15
select select "range"
click at [283, 81] on select "[DATE] [DATE] Custom Range" at bounding box center [315, 88] width 65 height 15
click at [388, 92] on input "[DATE]" at bounding box center [394, 89] width 68 height 14
select select "9"
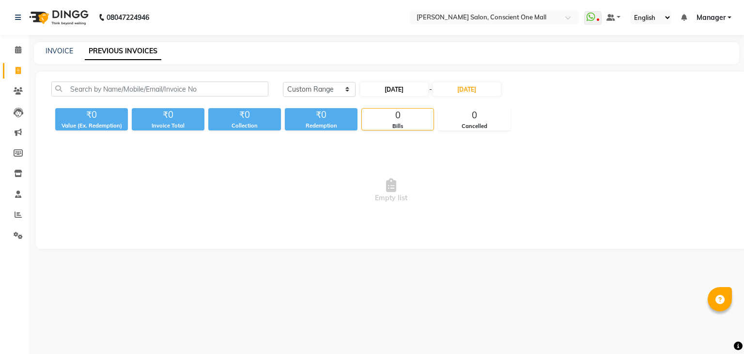
select select "2025"
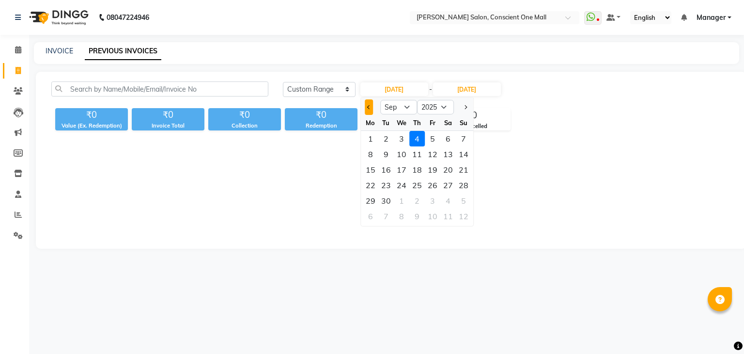
click at [367, 109] on button "Previous month" at bounding box center [369, 107] width 8 height 16
select select "8"
click at [417, 154] on div "7" at bounding box center [417, 154] width 16 height 16
type input "[DATE]"
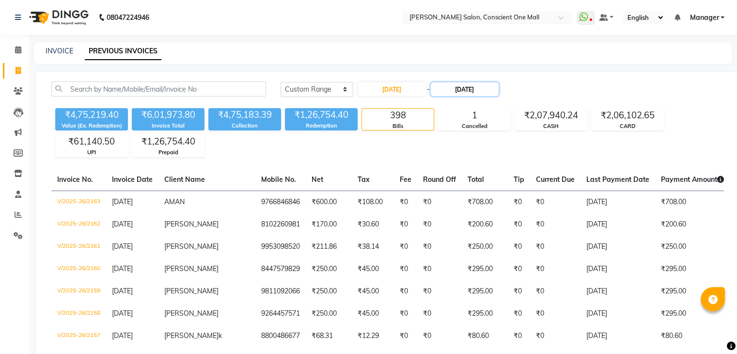
click at [465, 87] on input "[DATE]" at bounding box center [465, 89] width 68 height 14
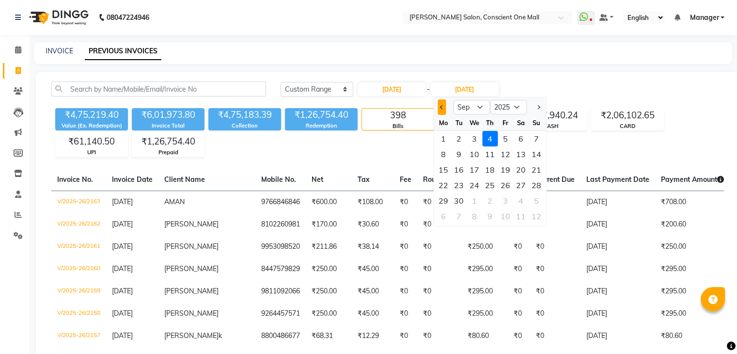
click at [442, 107] on span "Previous month" at bounding box center [442, 107] width 4 height 4
select select "8"
click at [489, 155] on div "7" at bounding box center [490, 154] width 16 height 16
type input "[DATE]"
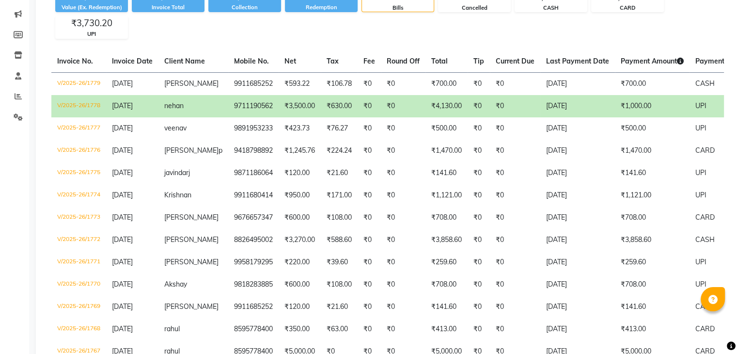
scroll to position [107, 0]
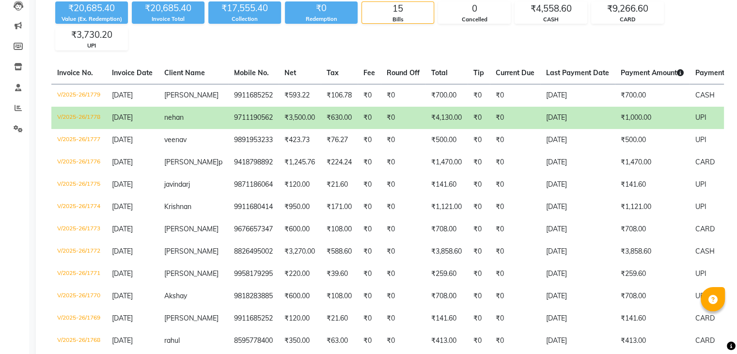
click at [439, 116] on td "₹4,130.00" at bounding box center [446, 118] width 42 height 22
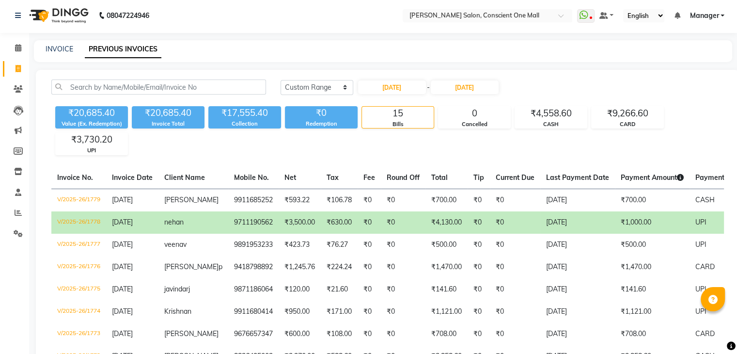
scroll to position [0, 0]
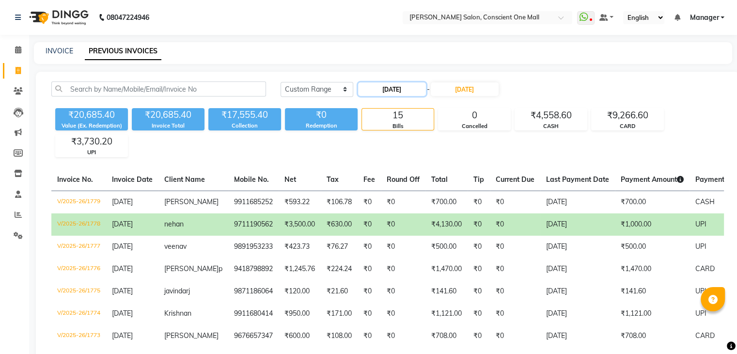
click at [401, 90] on input "[DATE]" at bounding box center [392, 89] width 68 height 14
select select "8"
select select "2025"
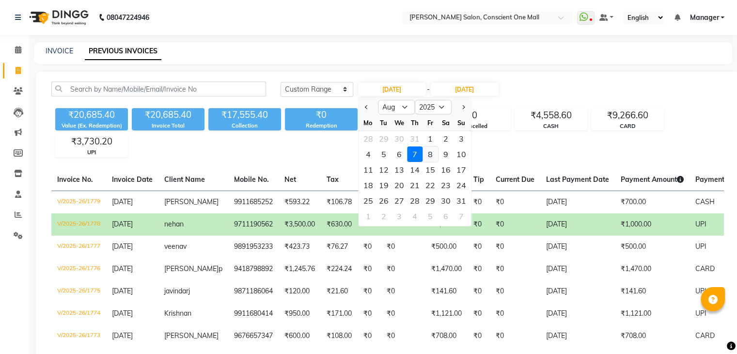
click at [429, 155] on div "8" at bounding box center [430, 154] width 16 height 16
type input "[DATE]"
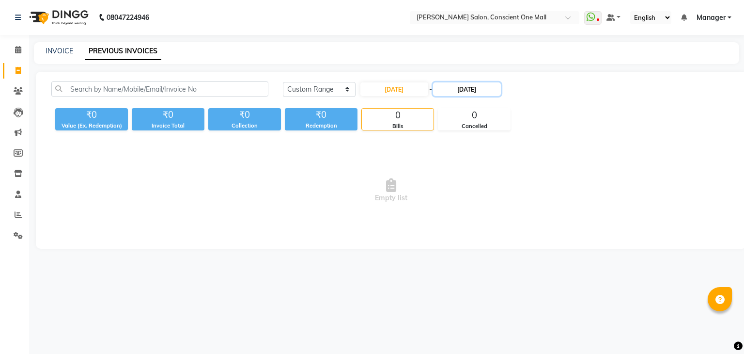
click at [466, 85] on input "[DATE]" at bounding box center [467, 89] width 68 height 14
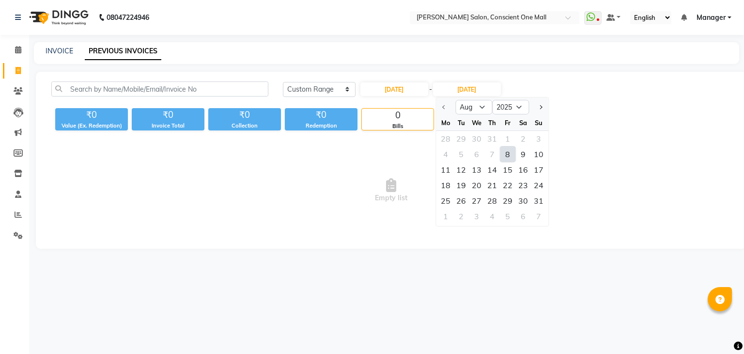
click at [508, 152] on div "8" at bounding box center [508, 154] width 16 height 16
type input "[DATE]"
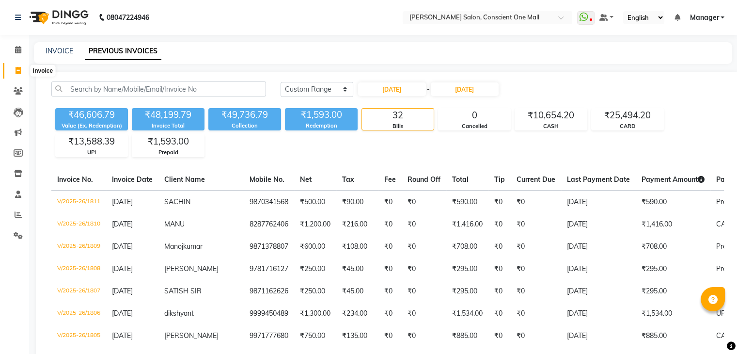
click at [16, 68] on icon at bounding box center [18, 70] width 5 height 7
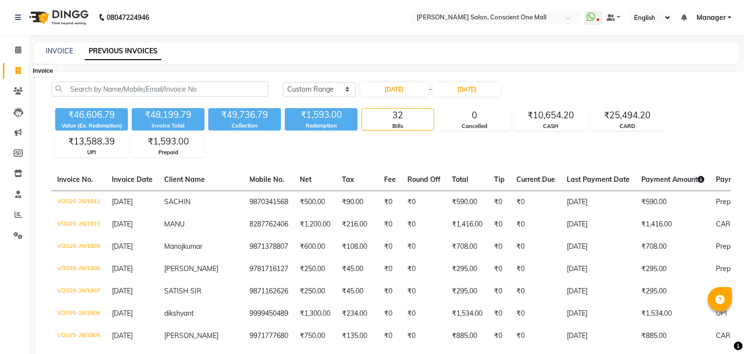
select select "service"
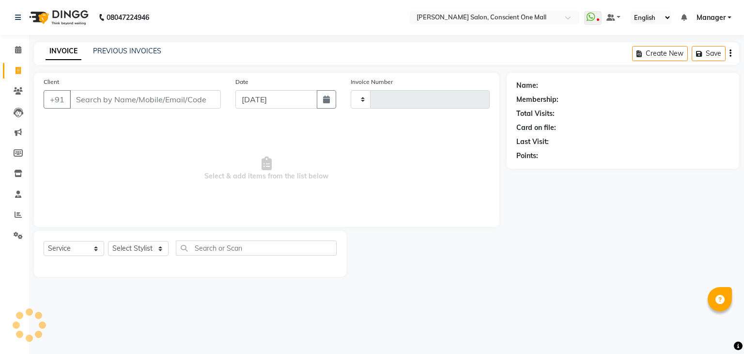
type input "2164"
select select "7575"
type input "-"
click at [144, 152] on span "Select & add items from the list below" at bounding box center [267, 168] width 446 height 97
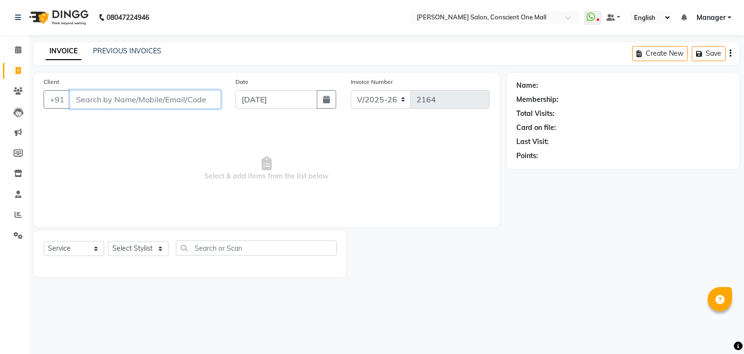
click at [118, 100] on input "Client" at bounding box center [145, 99] width 151 height 18
click at [18, 214] on icon at bounding box center [18, 214] width 7 height 7
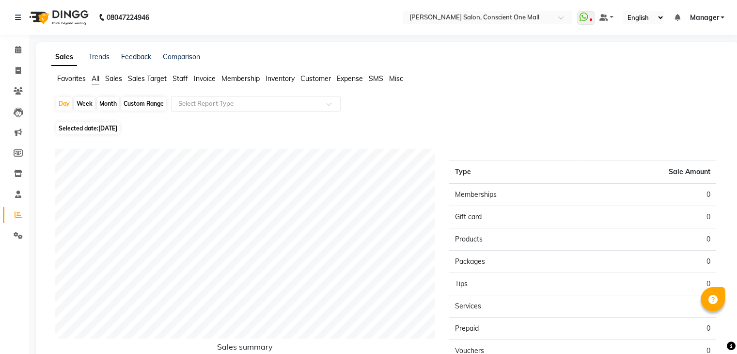
click at [182, 75] on span "Staff" at bounding box center [180, 78] width 16 height 9
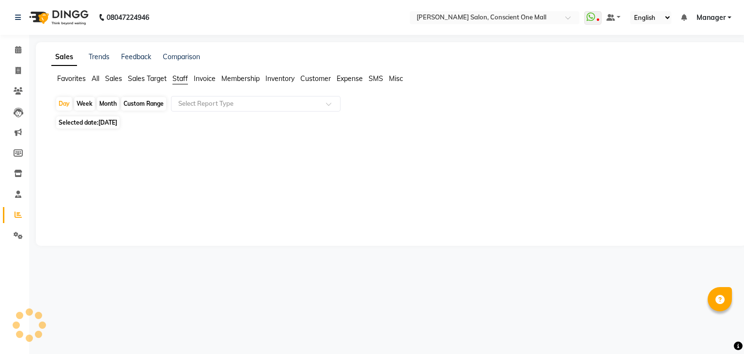
click at [105, 100] on div "Month" at bounding box center [108, 104] width 22 height 14
select select "9"
select select "2025"
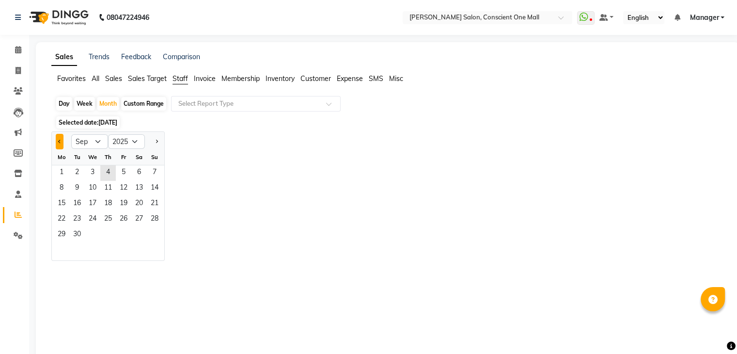
click at [59, 140] on span "Previous month" at bounding box center [59, 141] width 3 height 3
select select "8"
click at [108, 204] on span "14" at bounding box center [108, 204] width 16 height 16
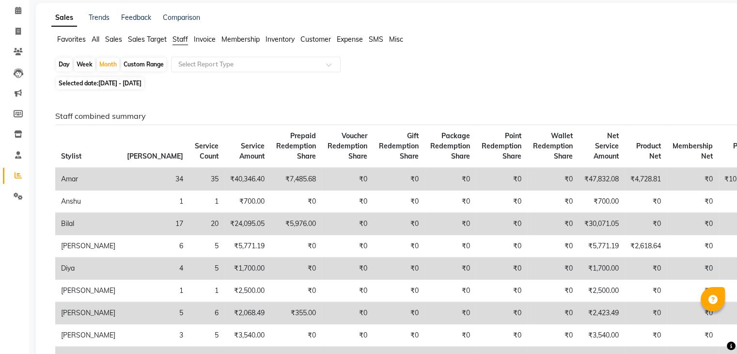
scroll to position [39, 0]
click at [16, 30] on icon at bounding box center [18, 31] width 5 height 7
select select "service"
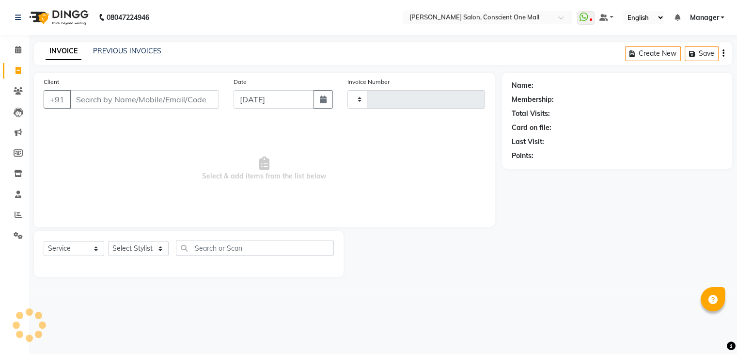
type input "2164"
select select "7575"
click at [102, 147] on span "Select & add items from the list below" at bounding box center [267, 168] width 446 height 97
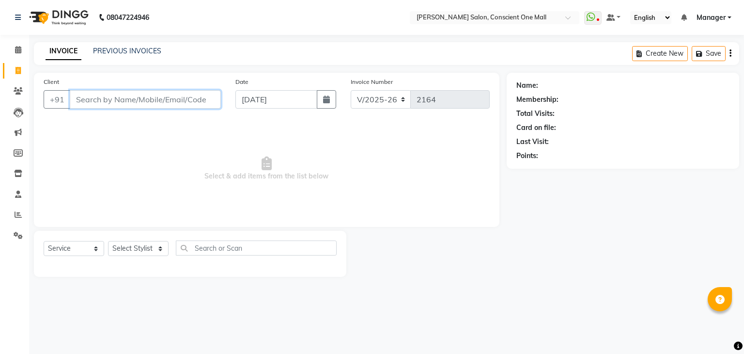
drag, startPoint x: 105, startPoint y: 100, endPoint x: 103, endPoint y: 156, distance: 56.2
click at [103, 156] on div "Client +91 Date [DATE] Invoice Number V/2025 V/[PHONE_NUMBER] Select & add item…" at bounding box center [267, 150] width 466 height 154
click at [139, 100] on input "Client" at bounding box center [145, 99] width 151 height 18
type input "9818119456"
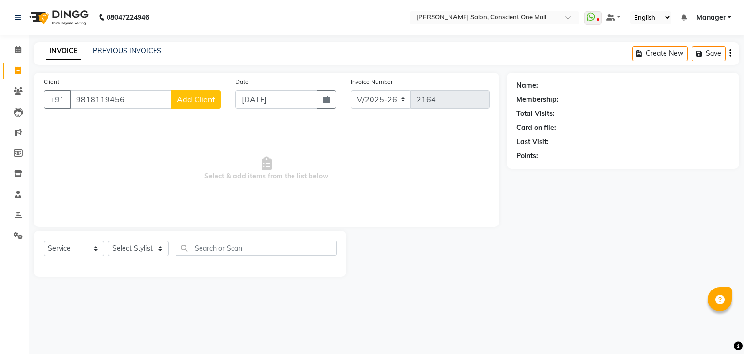
click at [191, 101] on span "Add Client" at bounding box center [196, 99] width 38 height 10
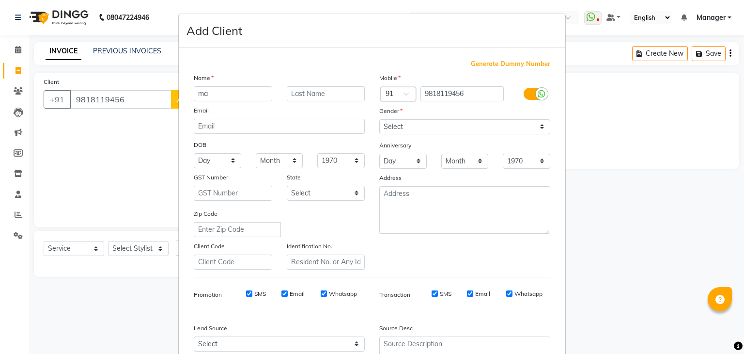
type input "m"
type input "MANU"
click at [408, 123] on select "Select [DEMOGRAPHIC_DATA] [DEMOGRAPHIC_DATA] Other Prefer Not To Say" at bounding box center [464, 126] width 171 height 15
select select "[DEMOGRAPHIC_DATA]"
click at [379, 120] on select "Select [DEMOGRAPHIC_DATA] [DEMOGRAPHIC_DATA] Other Prefer Not To Say" at bounding box center [464, 126] width 171 height 15
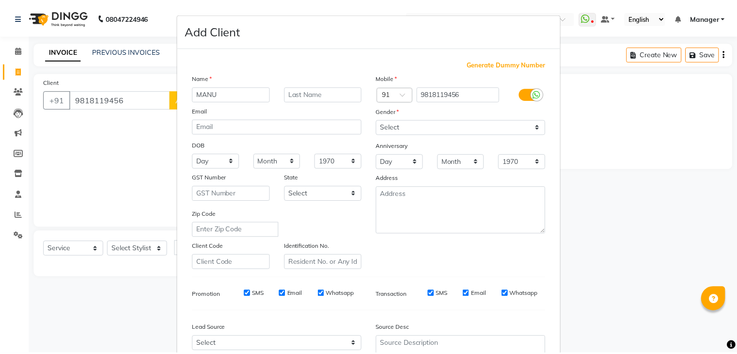
scroll to position [98, 0]
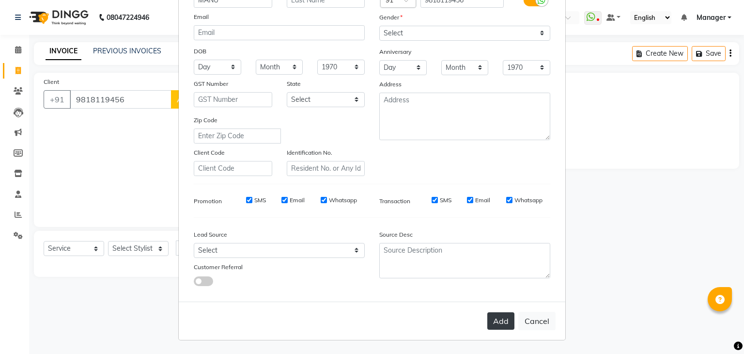
click at [490, 321] on button "Add" at bounding box center [500, 320] width 27 height 17
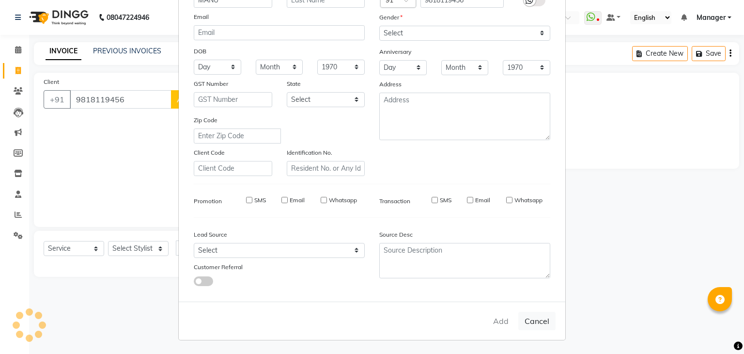
select select
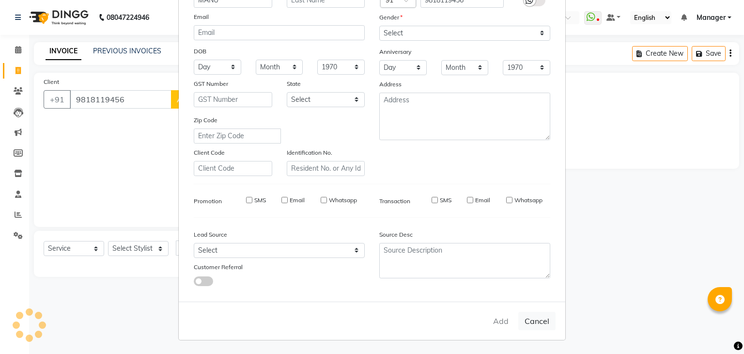
select select
checkbox input "false"
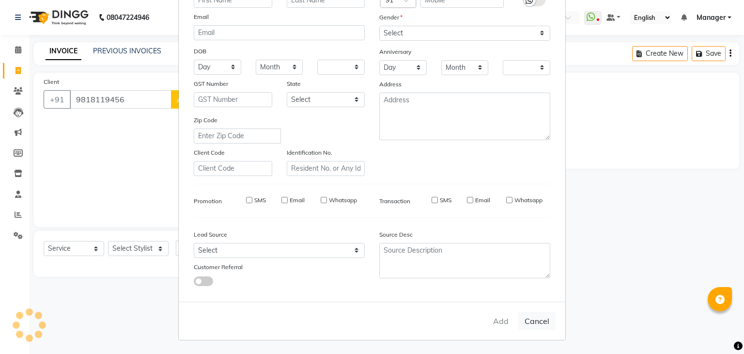
checkbox input "false"
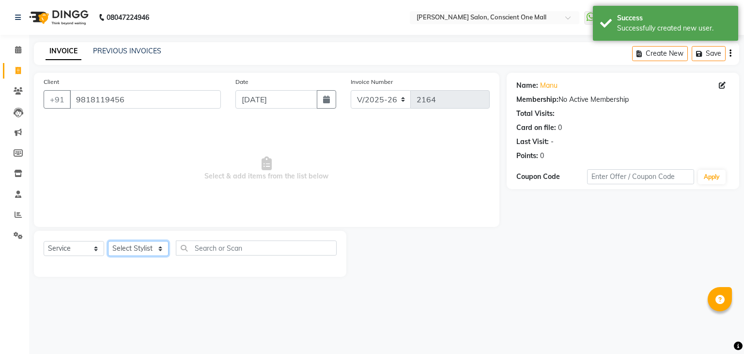
click at [134, 249] on select "Select Stylist [PERSON_NAME] AMIT [PERSON_NAME] [PERSON_NAME] [PERSON_NAME] [PE…" at bounding box center [138, 248] width 61 height 15
select select "67299"
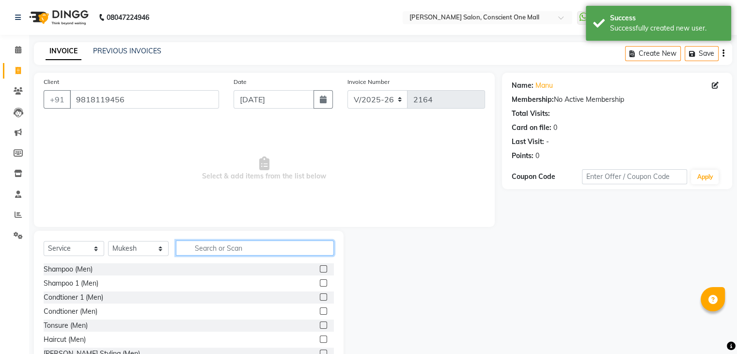
click at [239, 248] on input "text" at bounding box center [255, 247] width 158 height 15
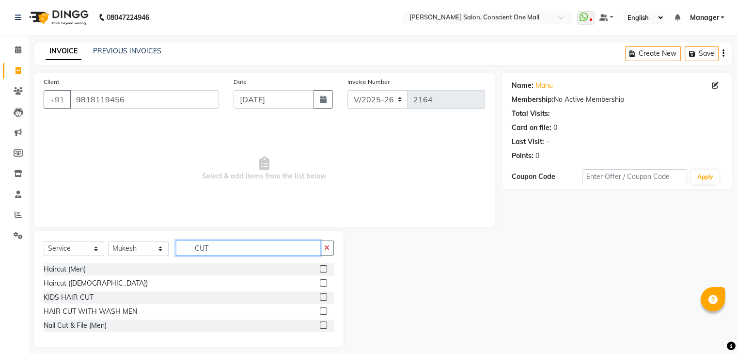
type input "CUT"
click at [322, 269] on label at bounding box center [323, 268] width 7 height 7
click at [322, 269] on input "checkbox" at bounding box center [323, 269] width 6 height 6
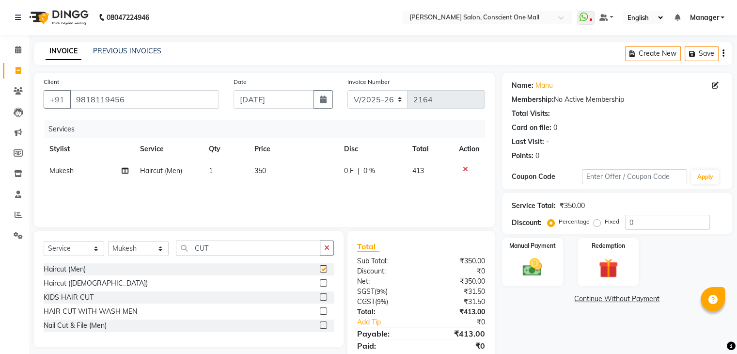
checkbox input "false"
click at [514, 266] on div "Manual Payment" at bounding box center [531, 261] width 63 height 50
click at [584, 299] on span "CARD" at bounding box center [582, 299] width 21 height 11
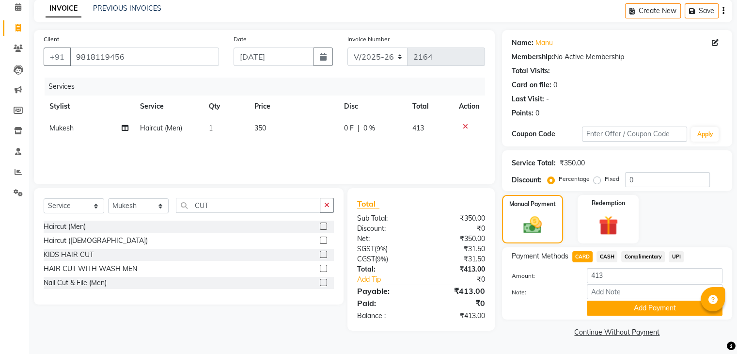
scroll to position [43, 0]
click at [635, 307] on button "Add Payment" at bounding box center [655, 307] width 136 height 15
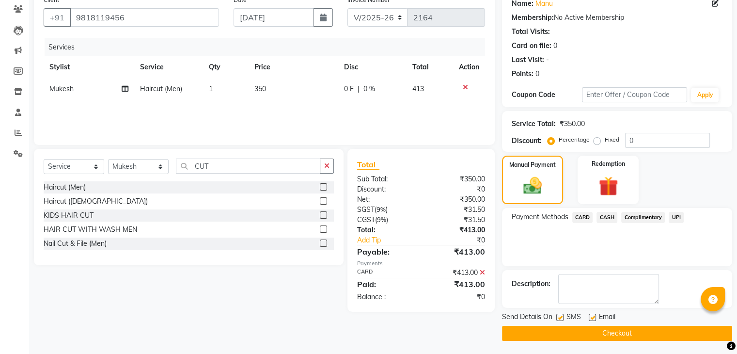
scroll to position [83, 0]
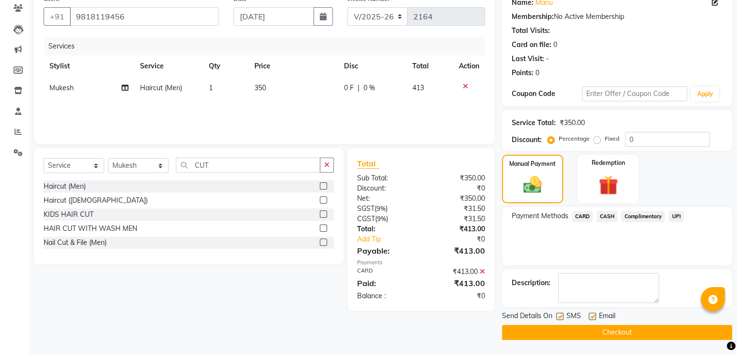
click at [614, 331] on button "Checkout" at bounding box center [617, 332] width 230 height 15
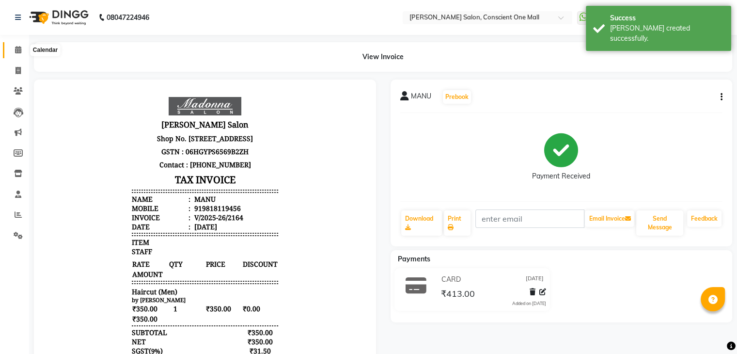
click at [18, 49] on icon at bounding box center [18, 49] width 6 height 7
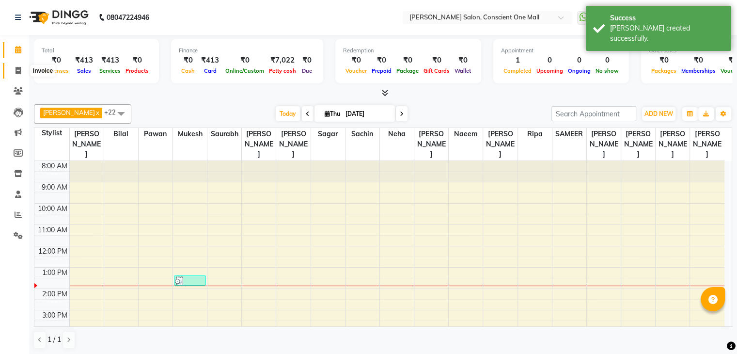
click at [17, 71] on icon at bounding box center [18, 70] width 5 height 7
select select "service"
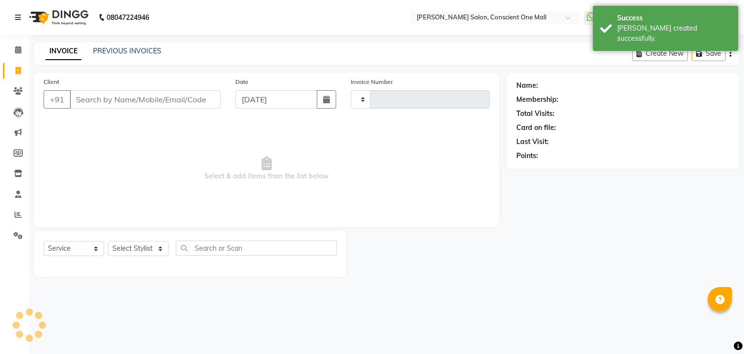
type input "2165"
select select "7575"
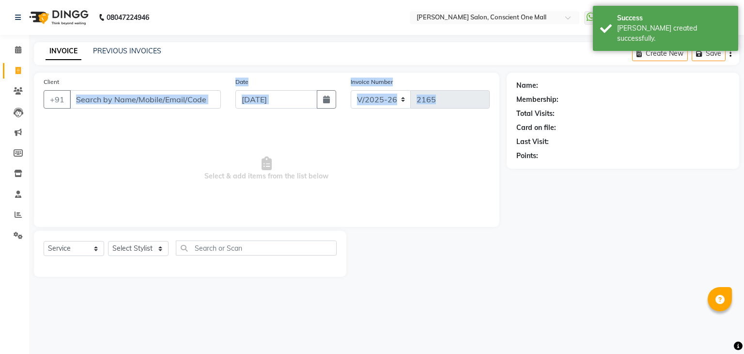
drag, startPoint x: 123, startPoint y: 138, endPoint x: 108, endPoint y: 100, distance: 40.5
click at [108, 100] on div "Client +91 Date [DATE] Invoice Number V/2025 V/[PHONE_NUMBER] Select & add item…" at bounding box center [267, 150] width 466 height 154
click at [108, 100] on input "Client" at bounding box center [145, 99] width 151 height 18
